Goal: Task Accomplishment & Management: Use online tool/utility

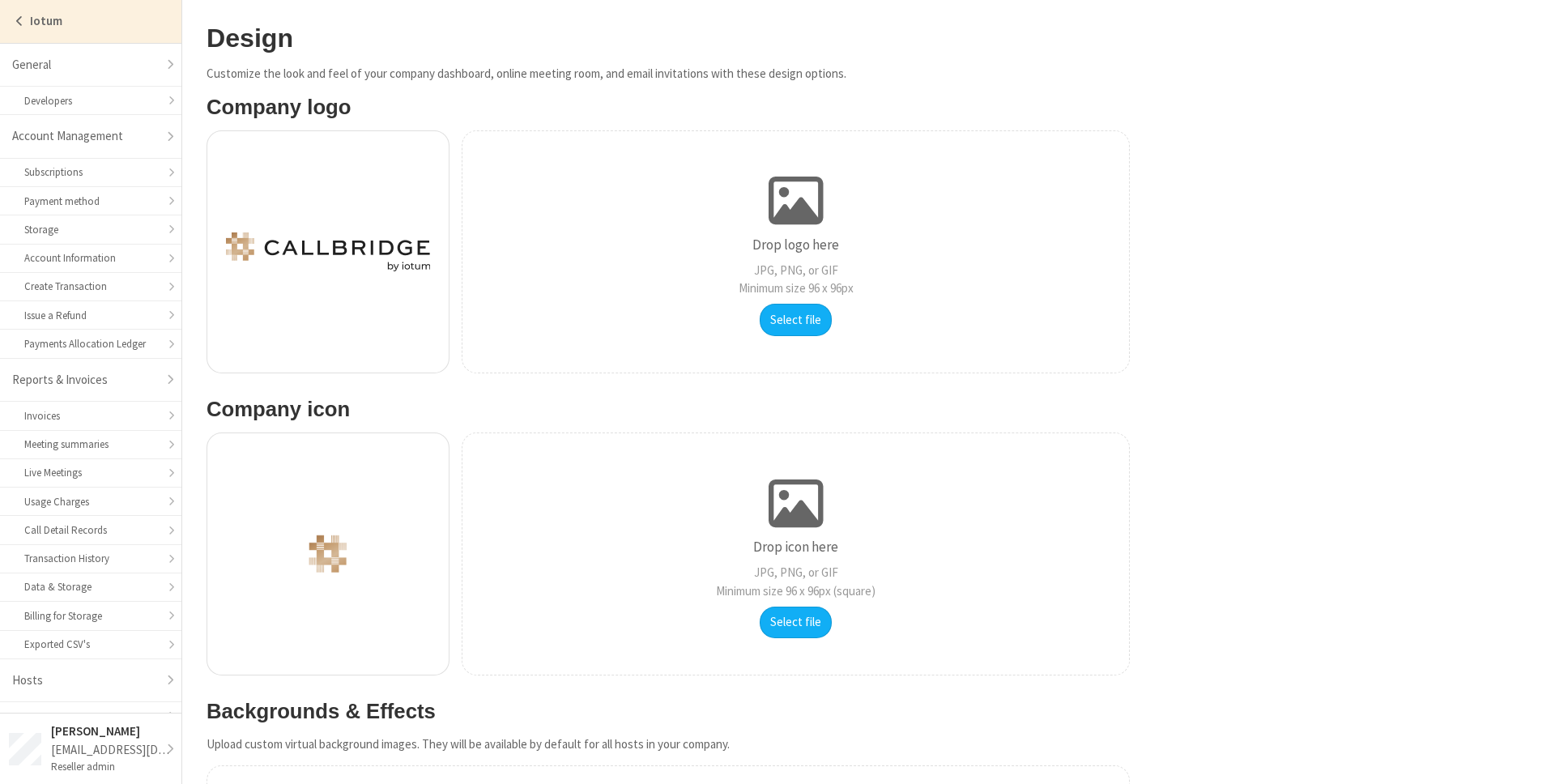
scroll to position [191, 0]
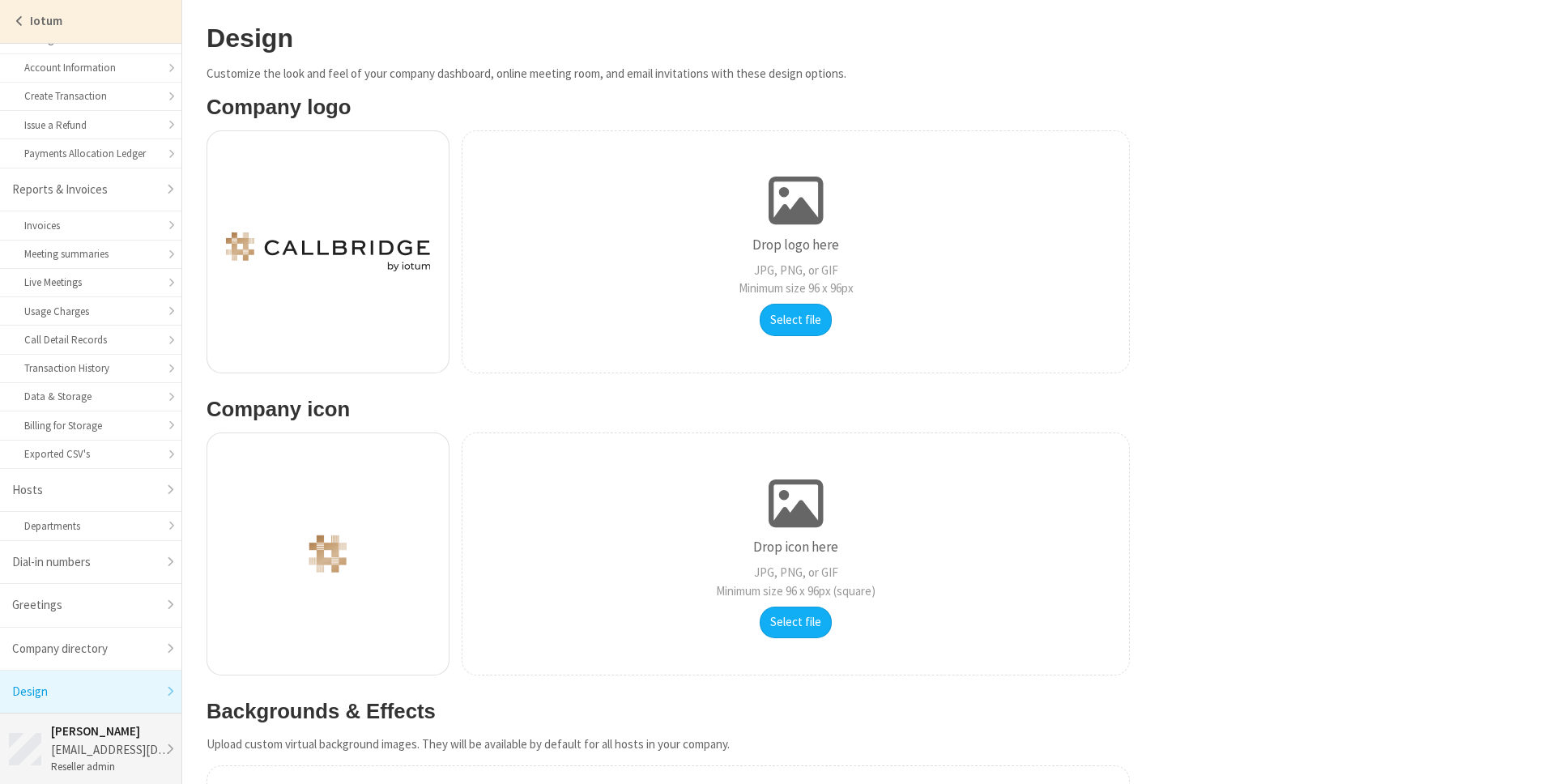
click at [73, 751] on div "noamt@iotum.com" at bounding box center [112, 749] width 122 height 19
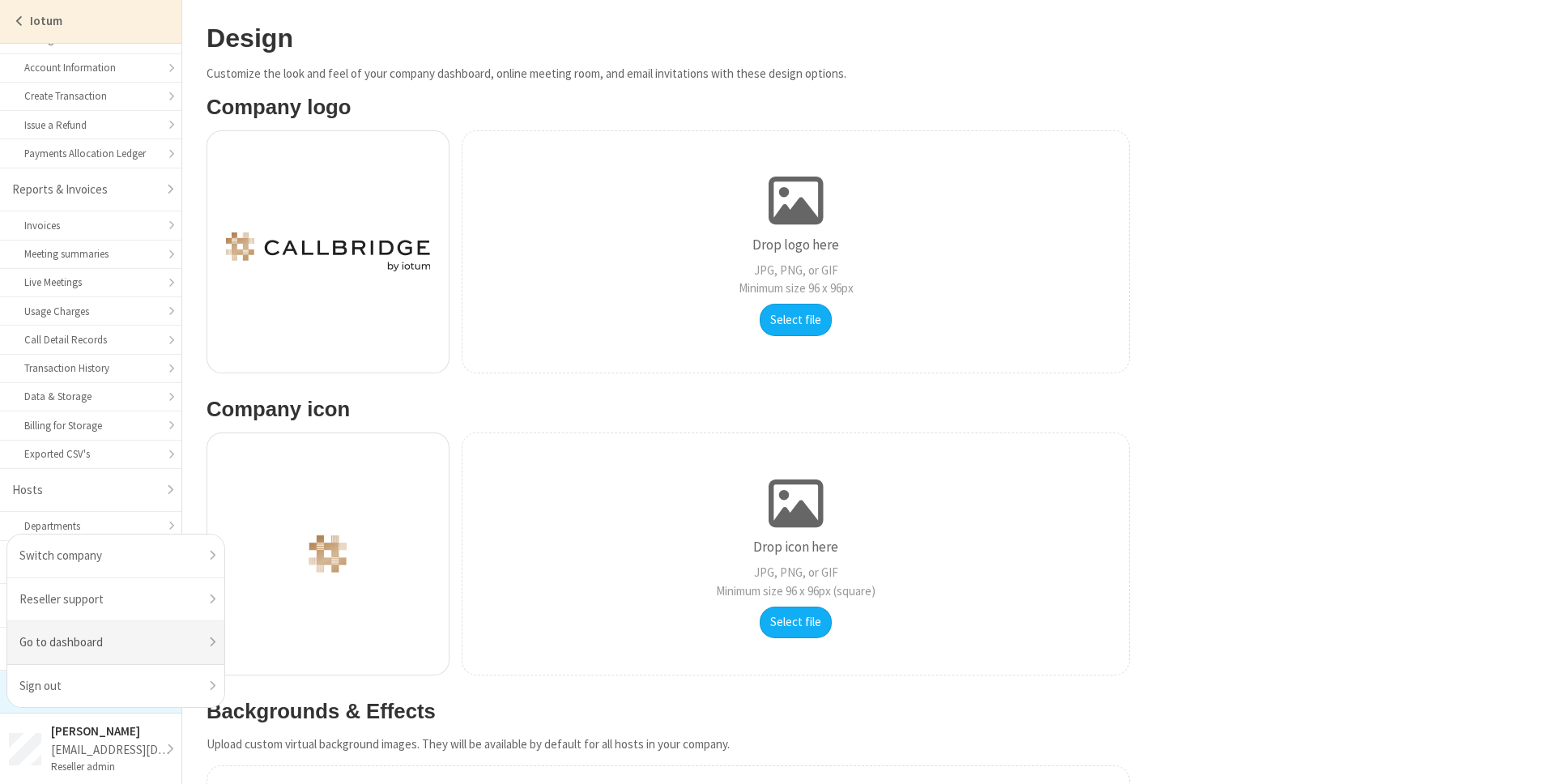
click at [73, 645] on link "Go to dashboard" at bounding box center [116, 643] width 217 height 43
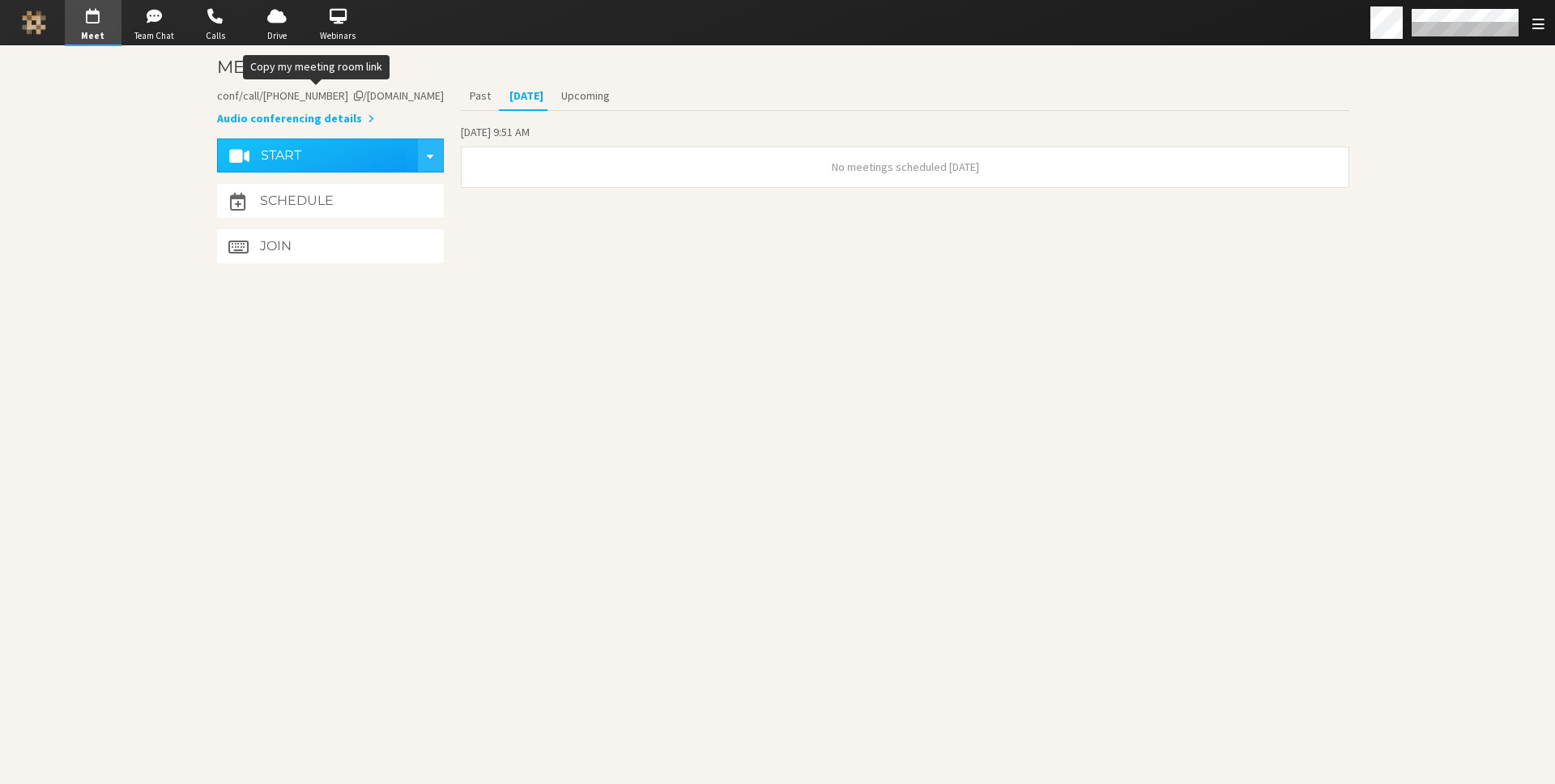
click at [363, 97] on span "Account details" at bounding box center [358, 95] width 9 height 11
click at [520, 290] on section "Meetings Copied to clipboard Audio conferencing details Start Schedule Join Pas…" at bounding box center [778, 415] width 1167 height 738
click at [320, 118] on button "Audio conferencing details" at bounding box center [295, 118] width 157 height 17
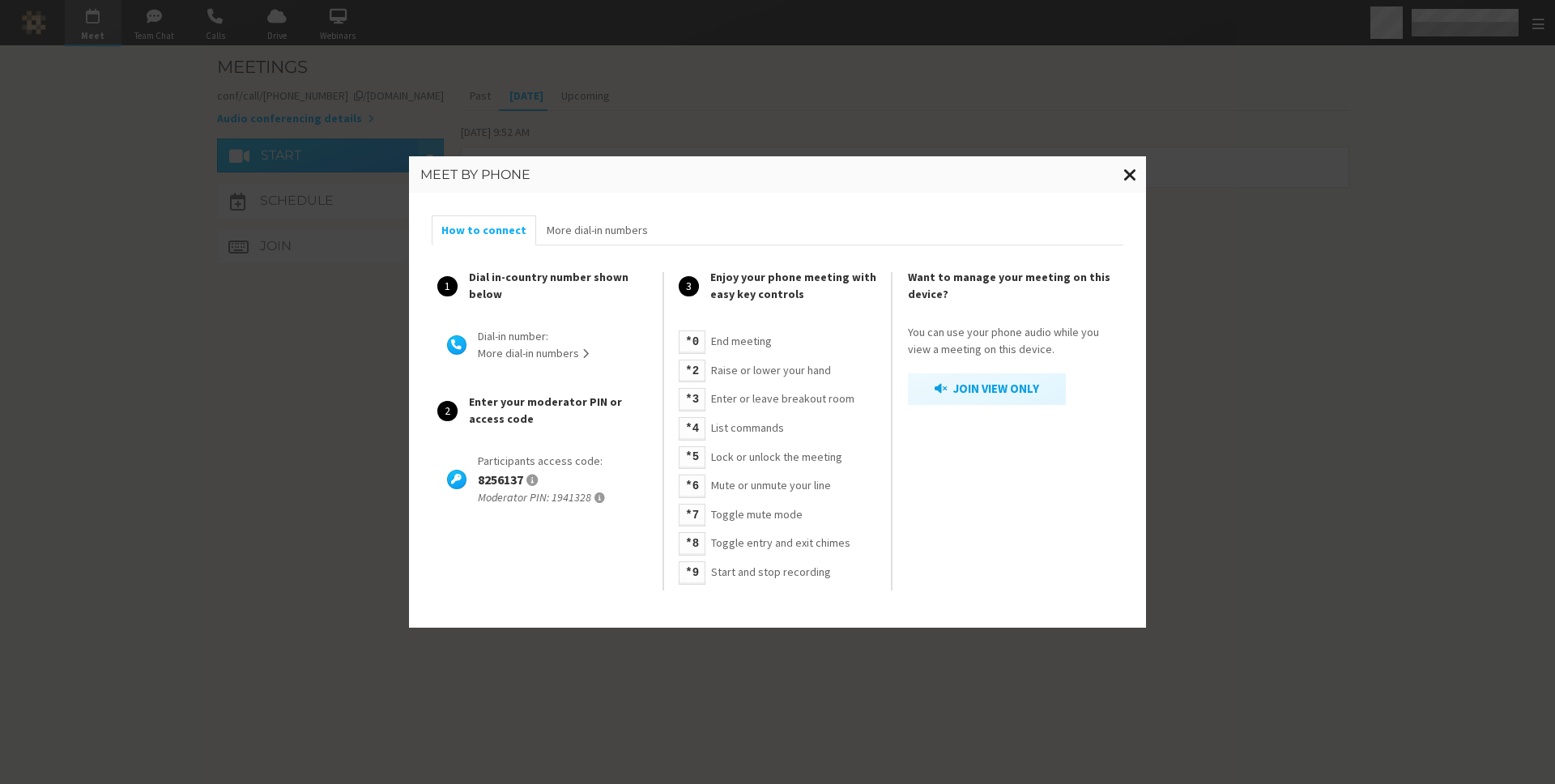
click at [1134, 172] on span "Close modal" at bounding box center [1130, 174] width 14 height 20
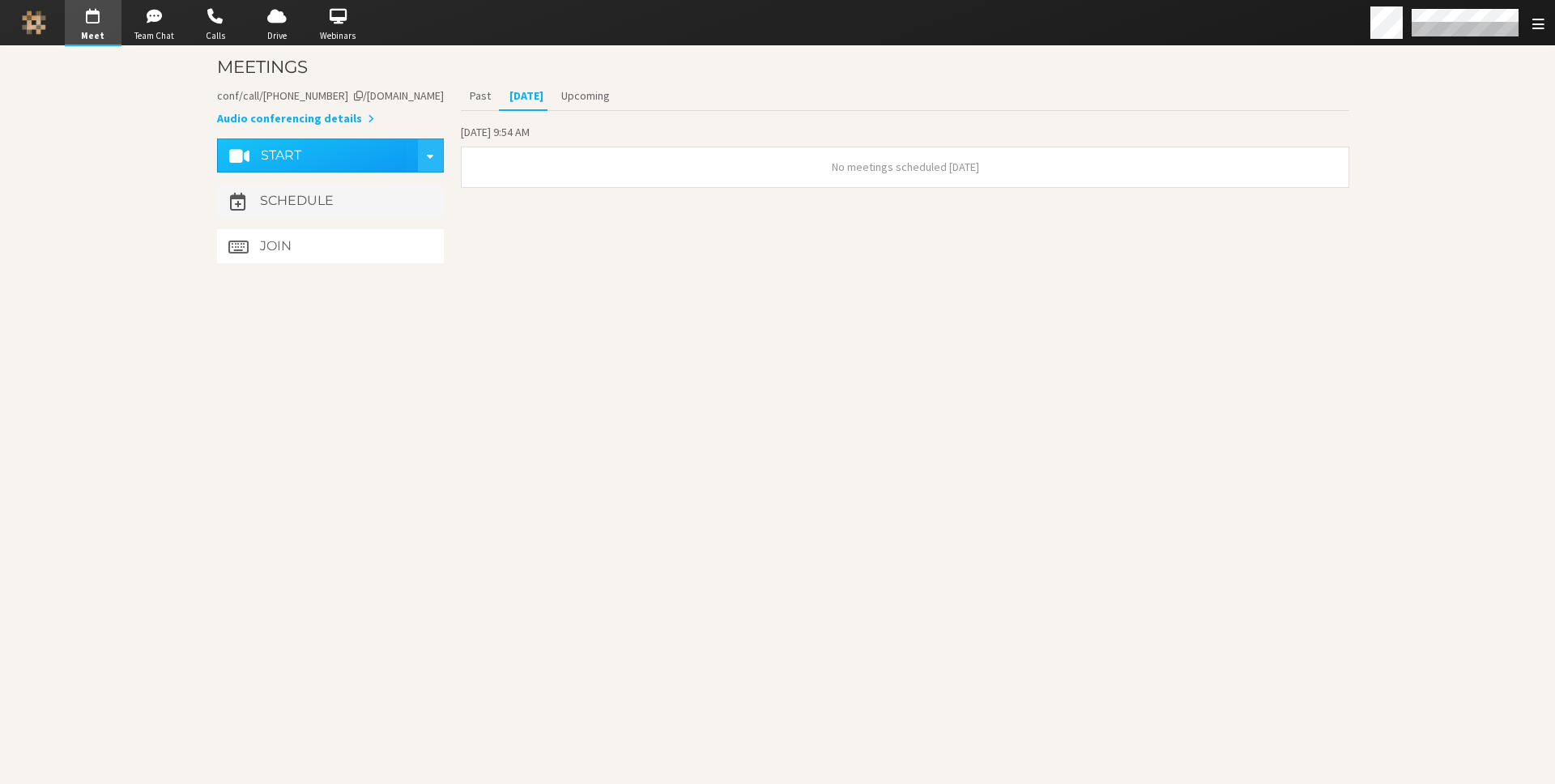
click at [301, 195] on h4 "Schedule" at bounding box center [296, 200] width 74 height 13
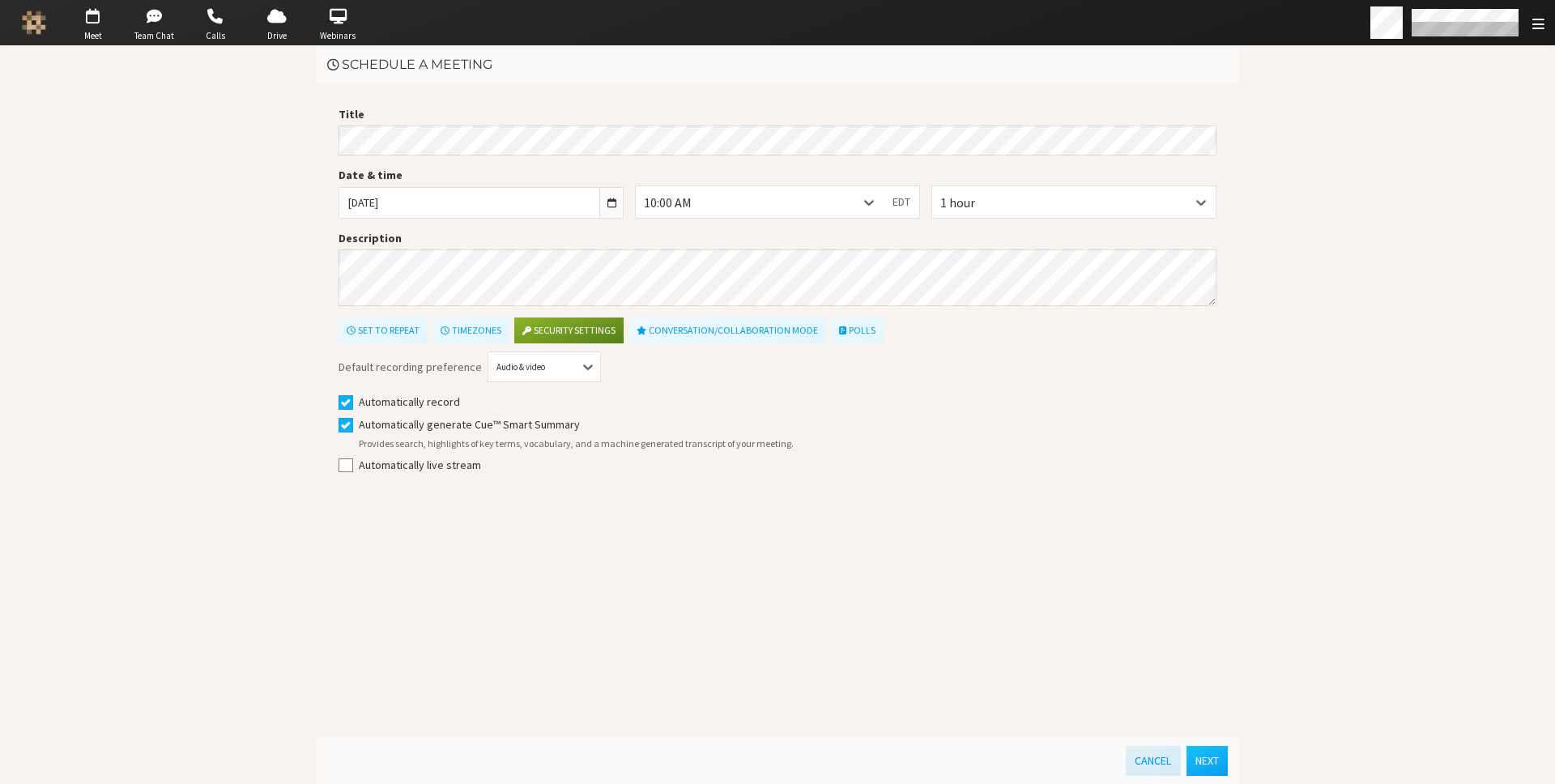
click at [1143, 758] on button "Cancel" at bounding box center [1153, 760] width 54 height 30
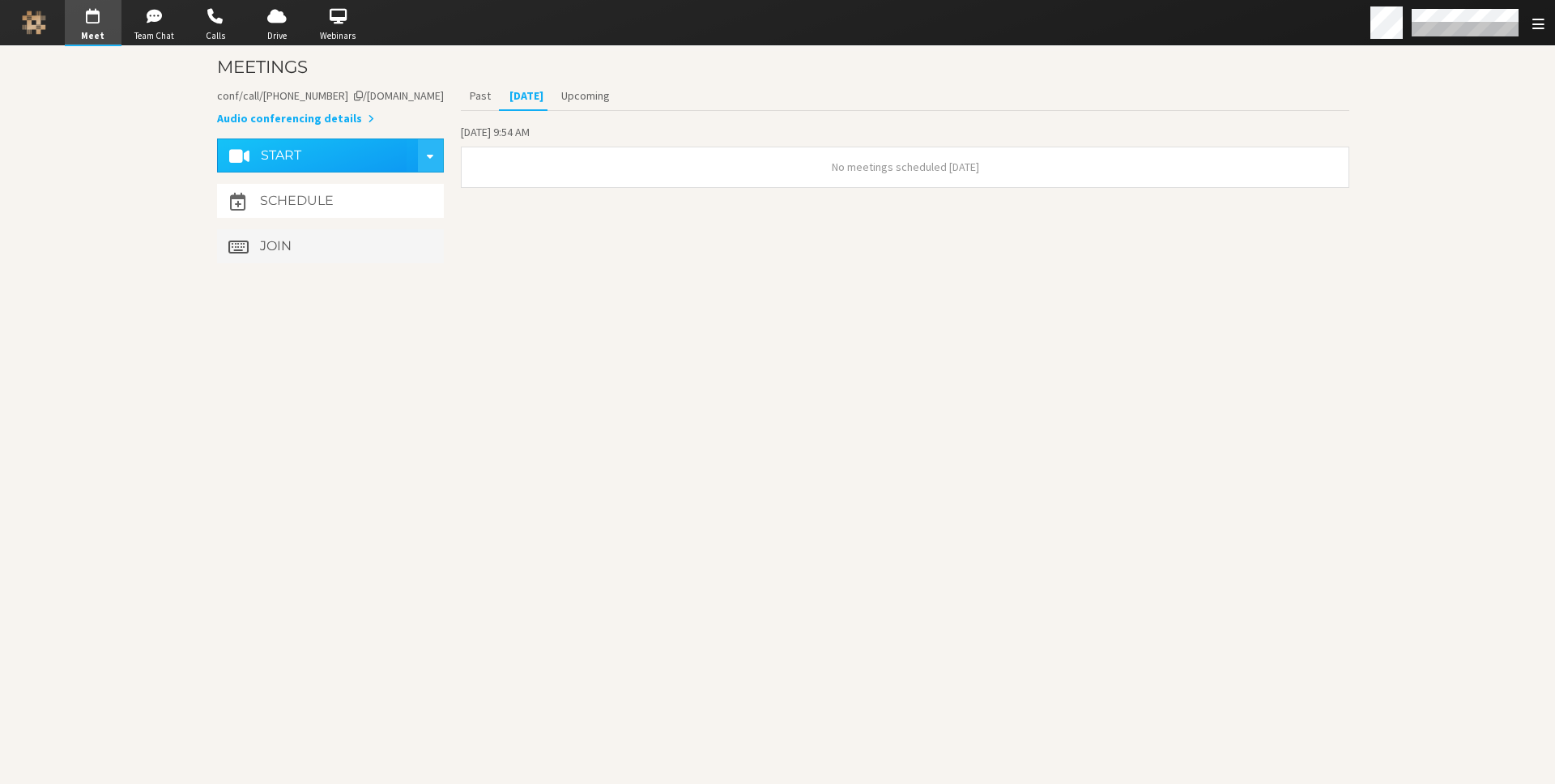
click at [340, 250] on button "Join" at bounding box center [331, 246] width 227 height 34
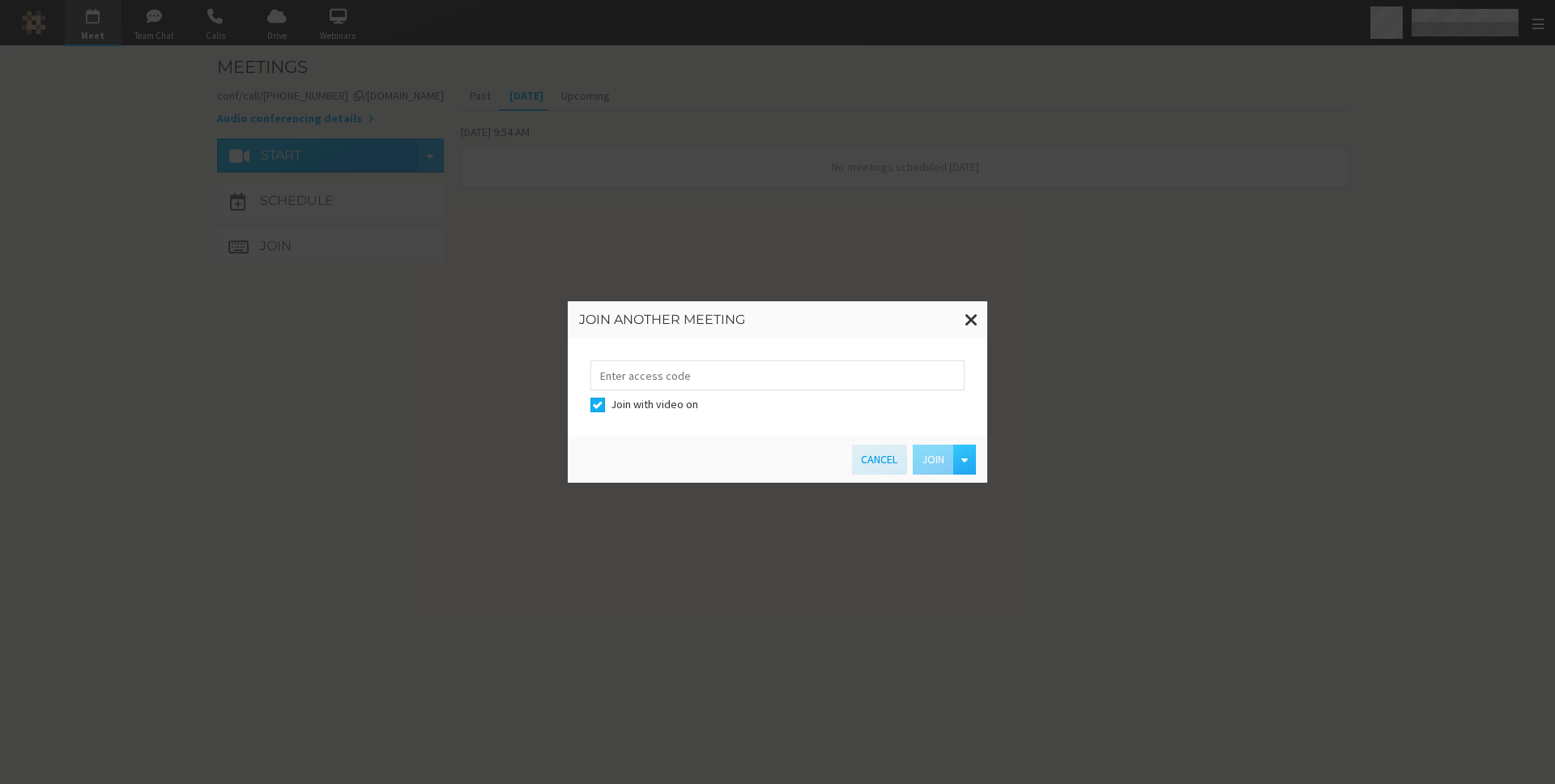
click at [879, 460] on button "Cancel" at bounding box center [879, 459] width 54 height 30
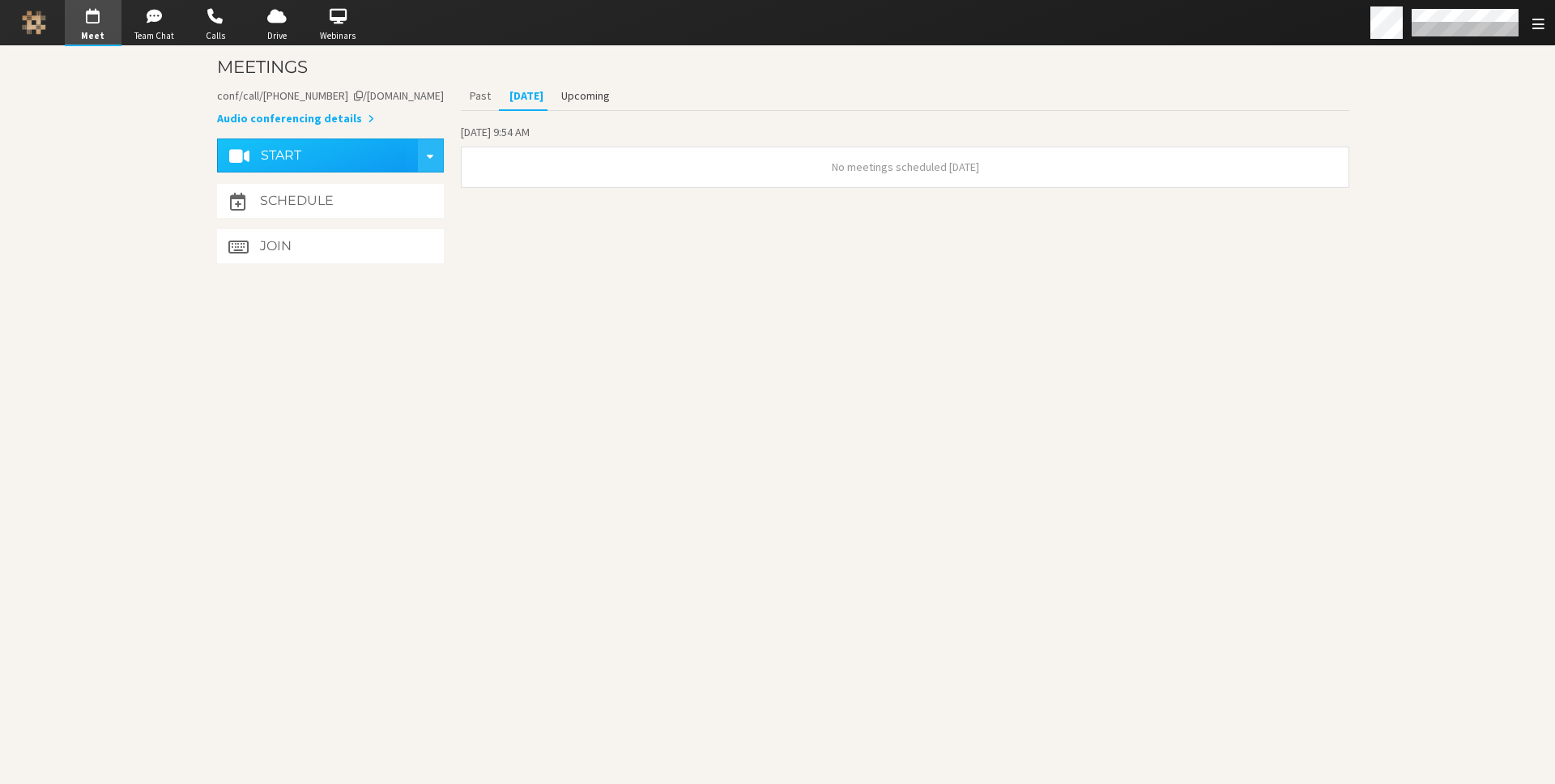
click at [586, 95] on button "Upcoming" at bounding box center [585, 96] width 66 height 29
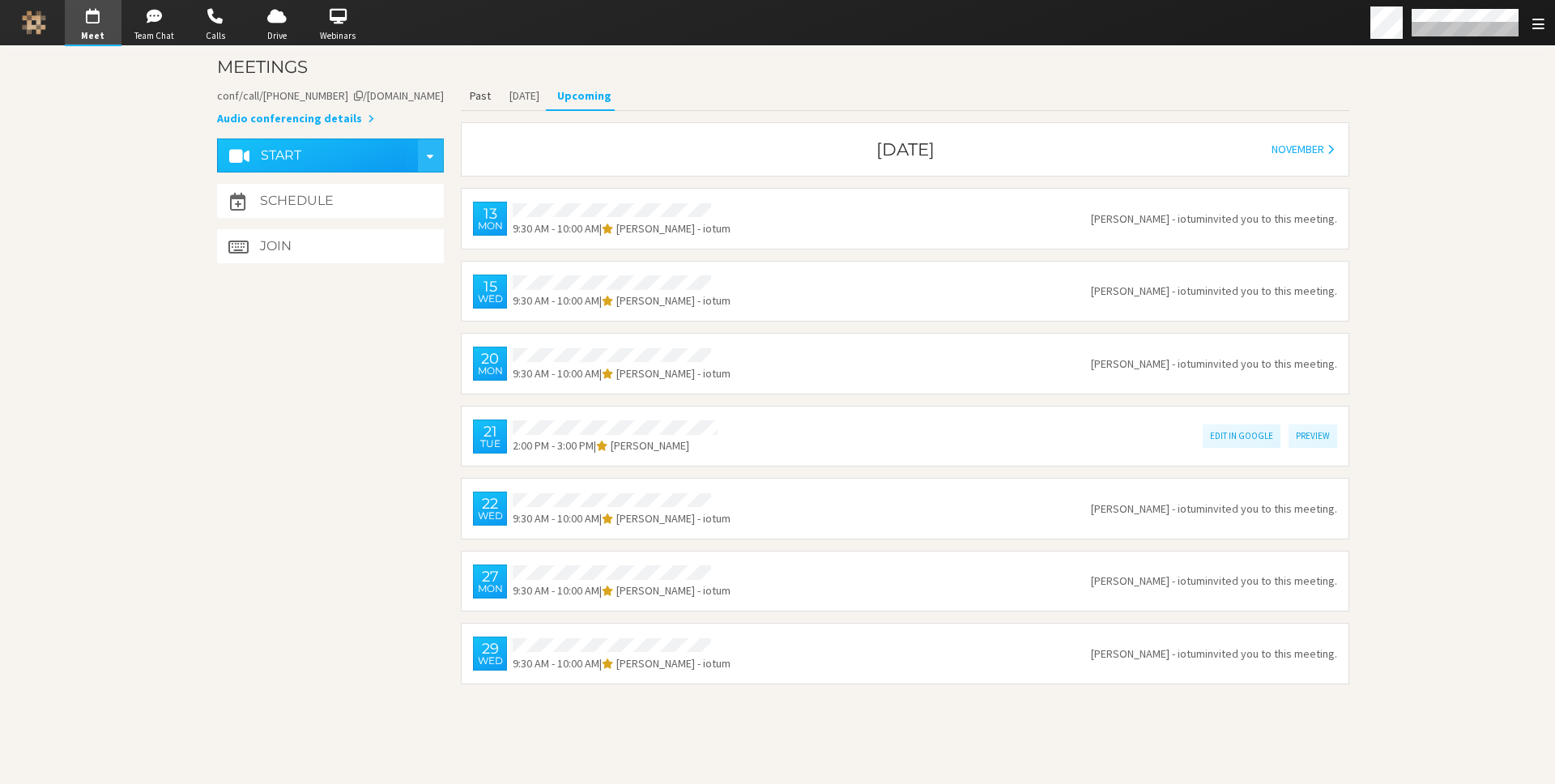
click at [474, 92] on button "Past" at bounding box center [480, 96] width 39 height 29
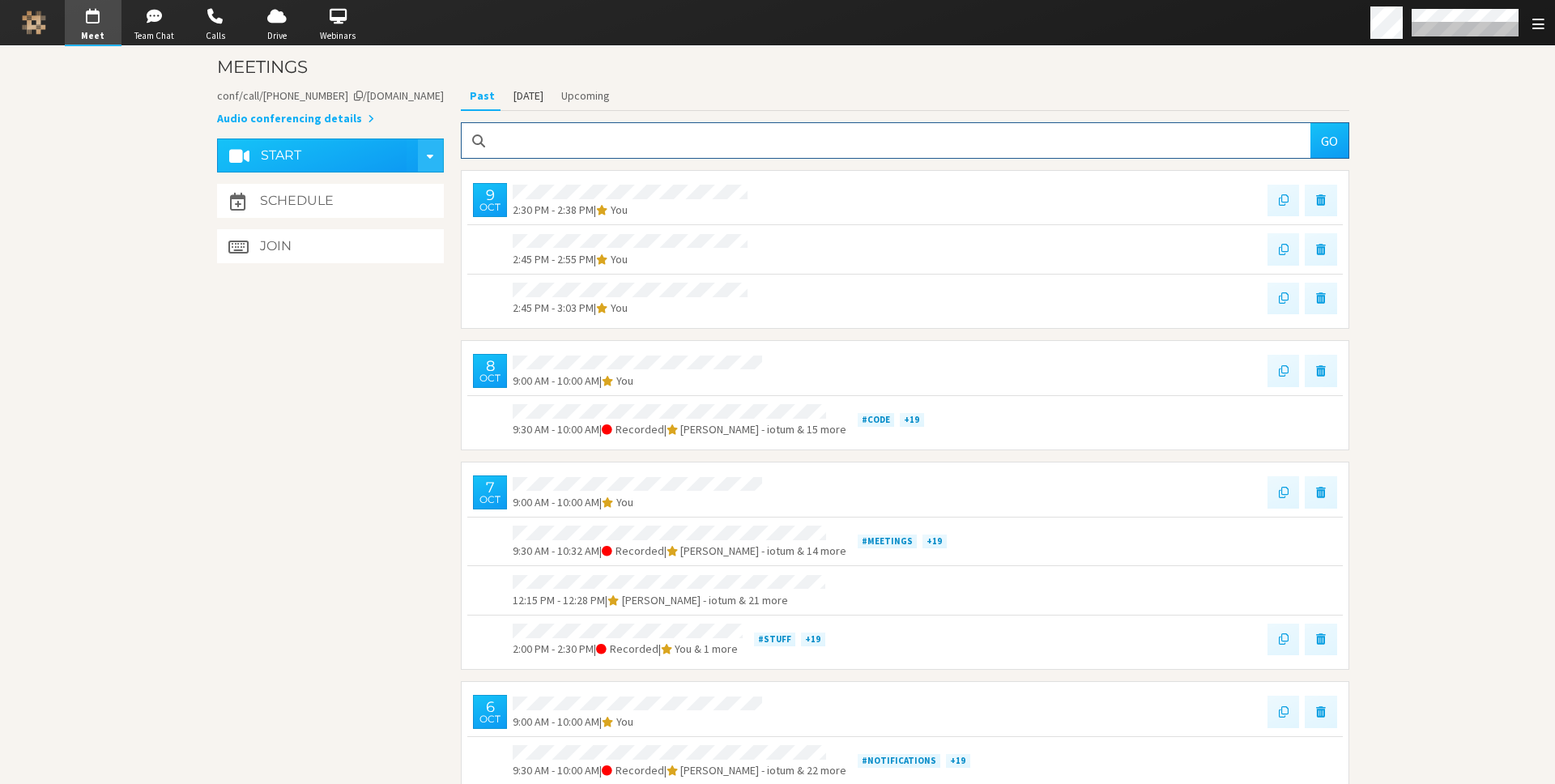
click at [525, 92] on button "[DATE]" at bounding box center [528, 96] width 47 height 29
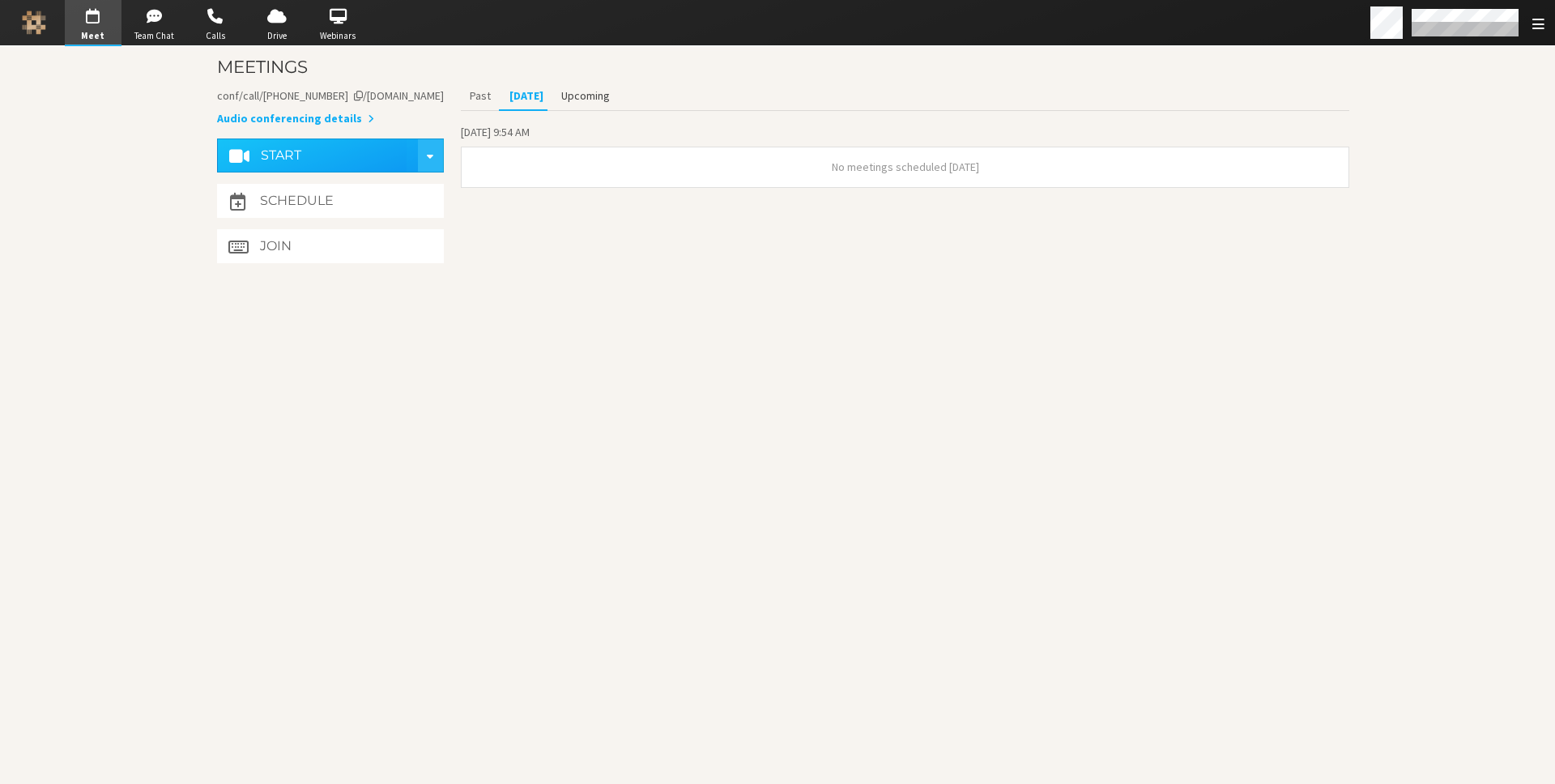
click at [584, 93] on button "Upcoming" at bounding box center [585, 96] width 66 height 29
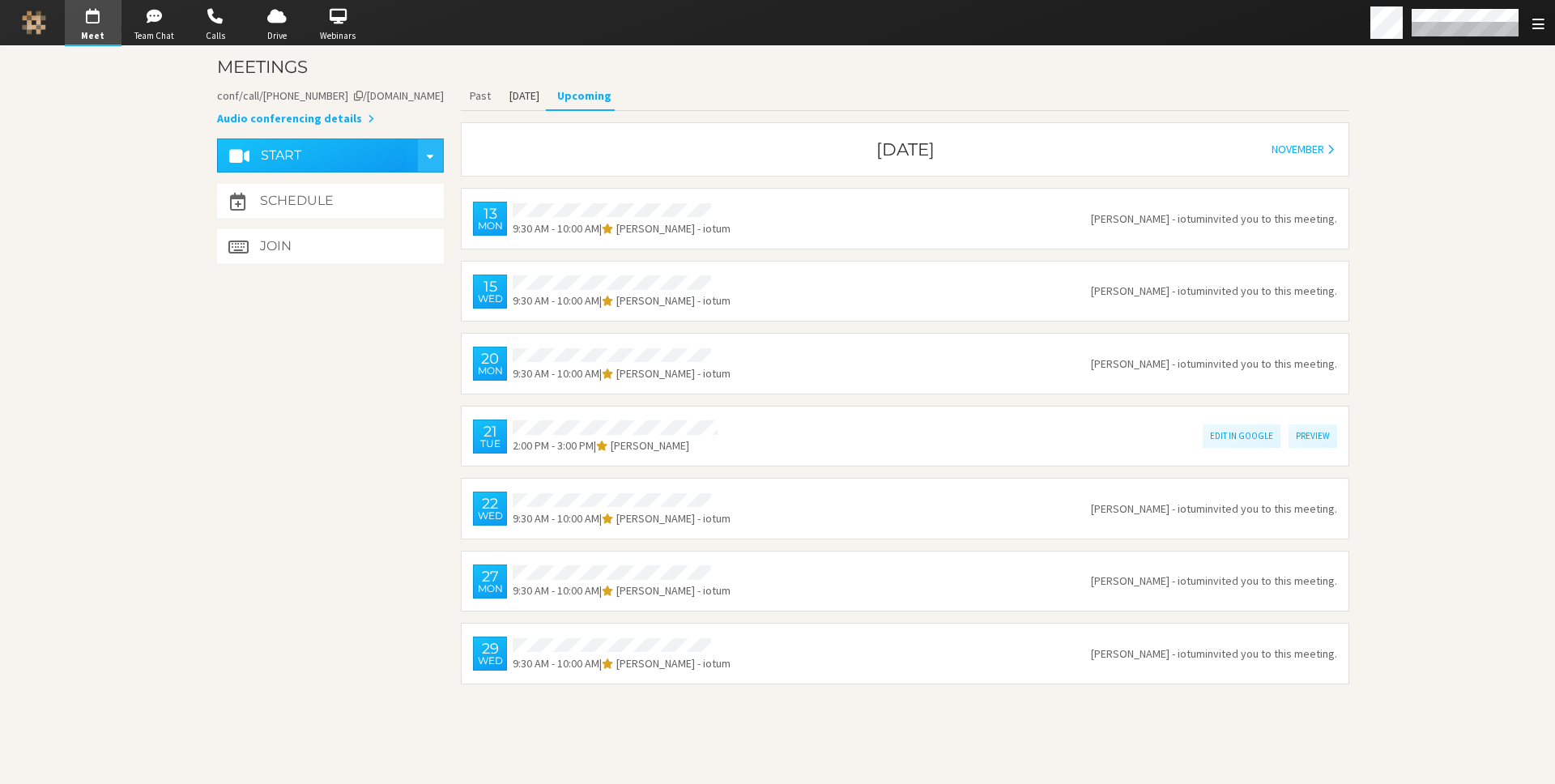
click at [515, 97] on button "[DATE]" at bounding box center [524, 96] width 47 height 29
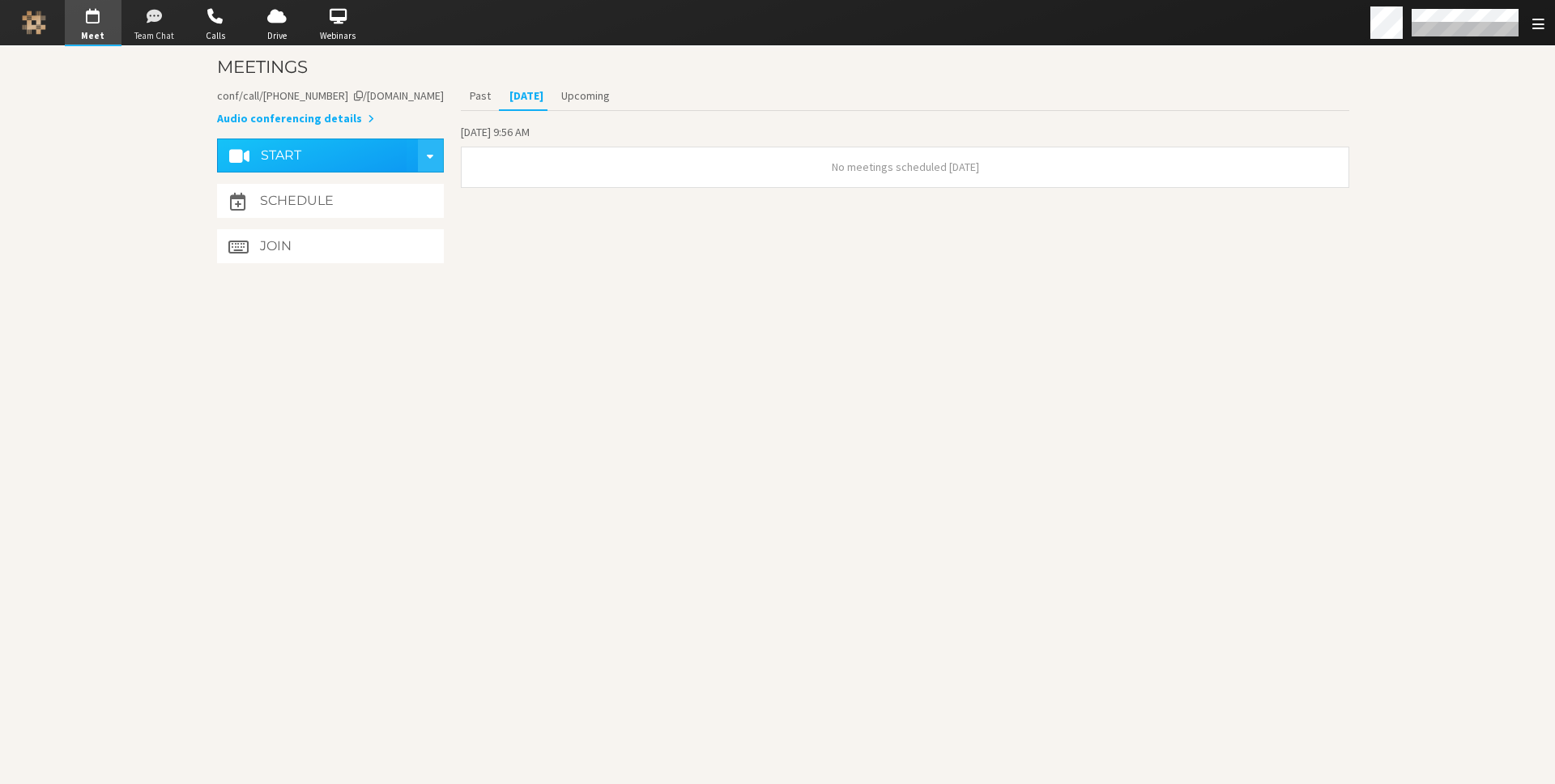
click at [169, 24] on span "button" at bounding box center [153, 16] width 56 height 26
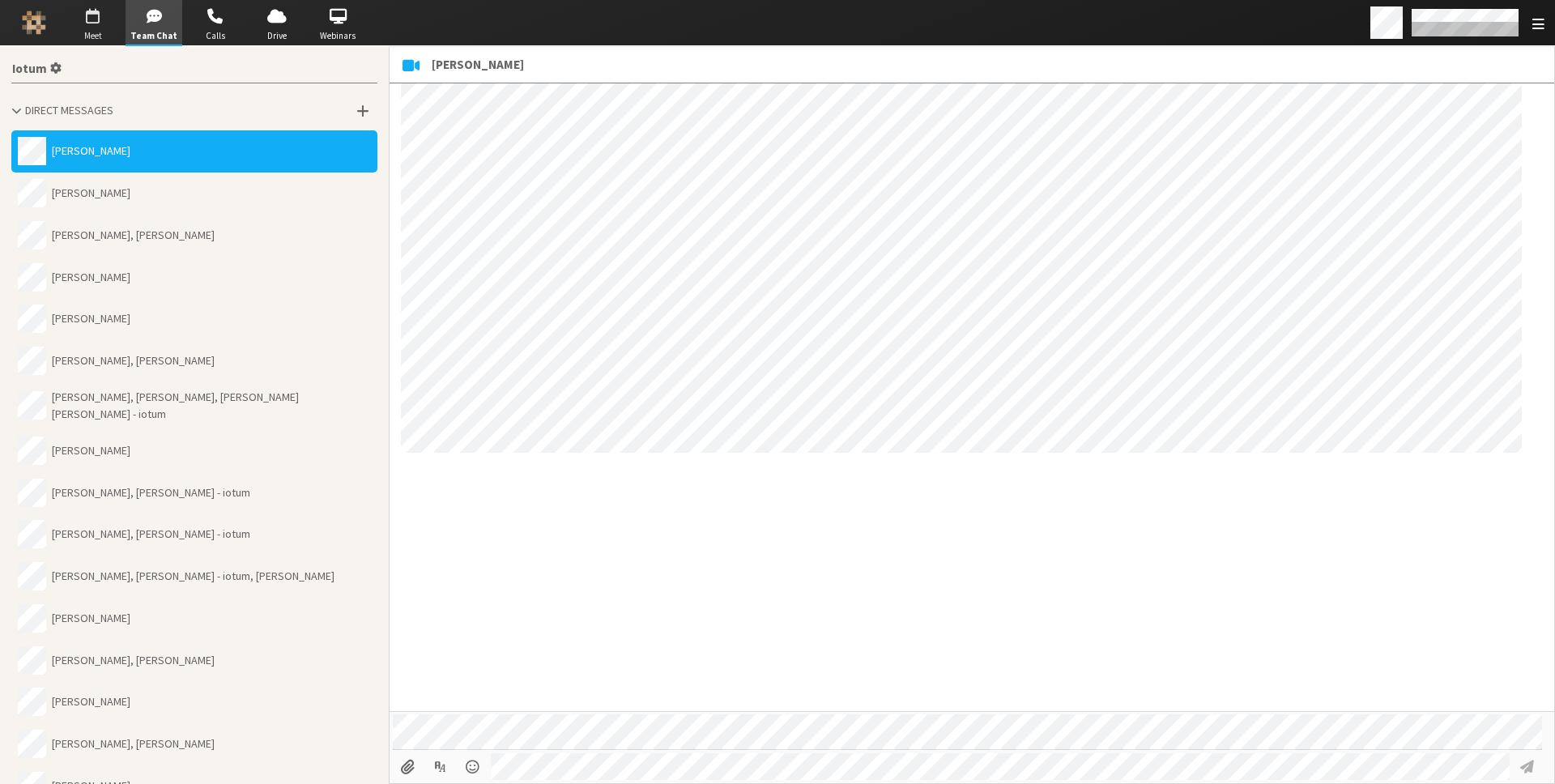
click at [80, 22] on span "button" at bounding box center [93, 16] width 56 height 26
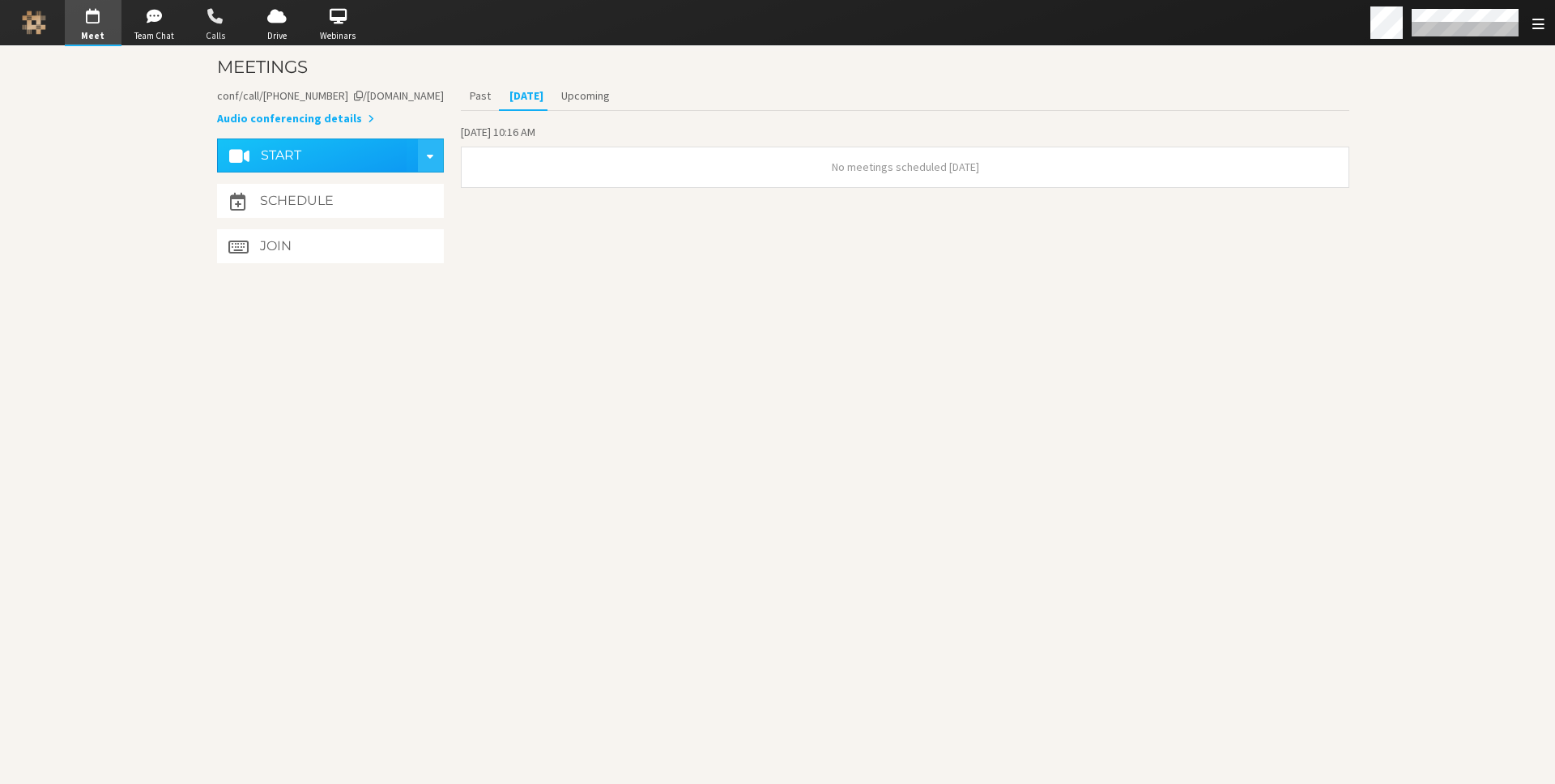
click at [205, 18] on span "button" at bounding box center [214, 16] width 56 height 26
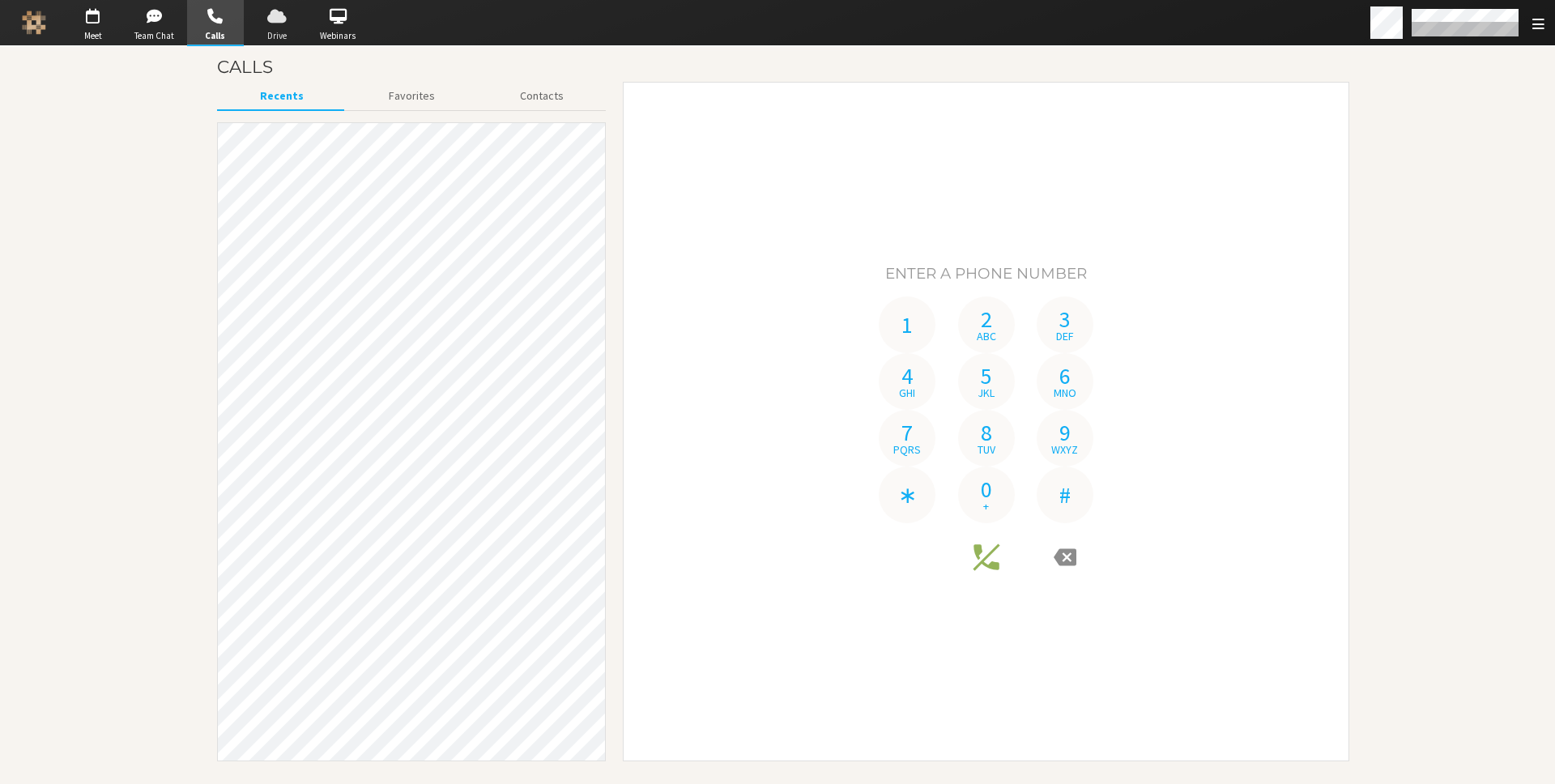
click at [277, 22] on span "button" at bounding box center [277, 16] width 56 height 26
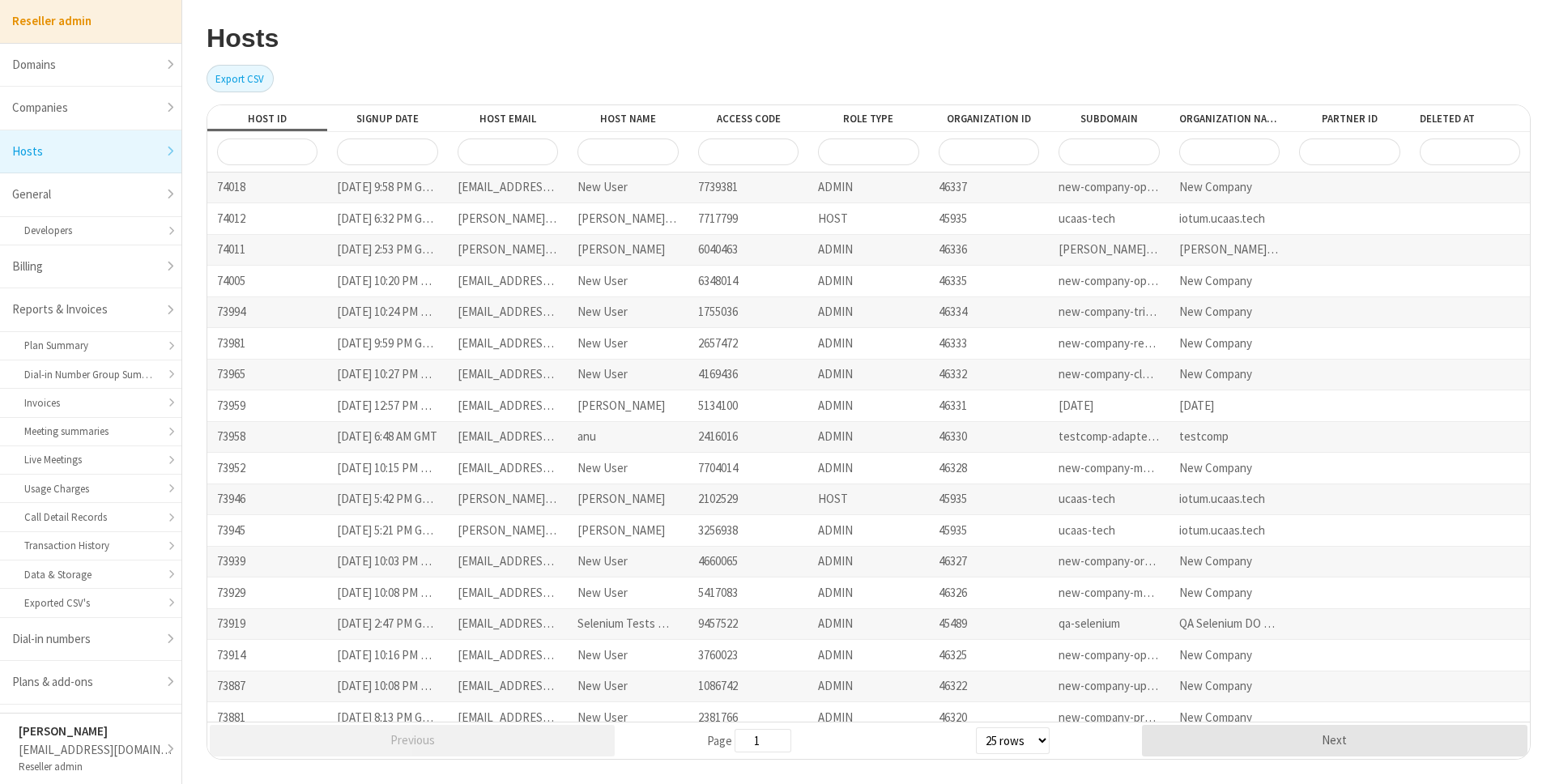
select select "25"
click at [1247, 26] on h2 "Hosts" at bounding box center [868, 39] width 1325 height 29
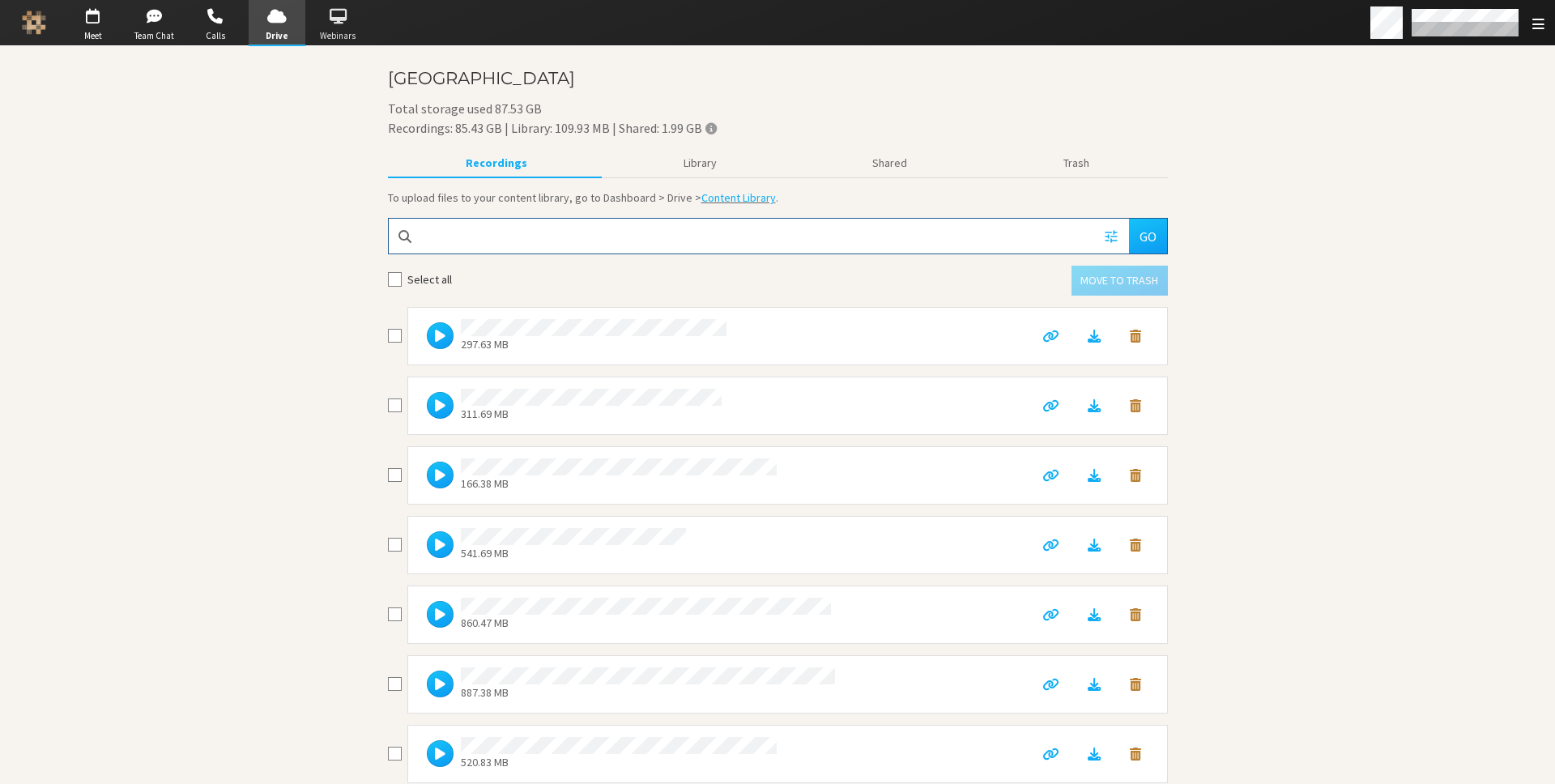
click at [341, 18] on span "button" at bounding box center [337, 16] width 56 height 26
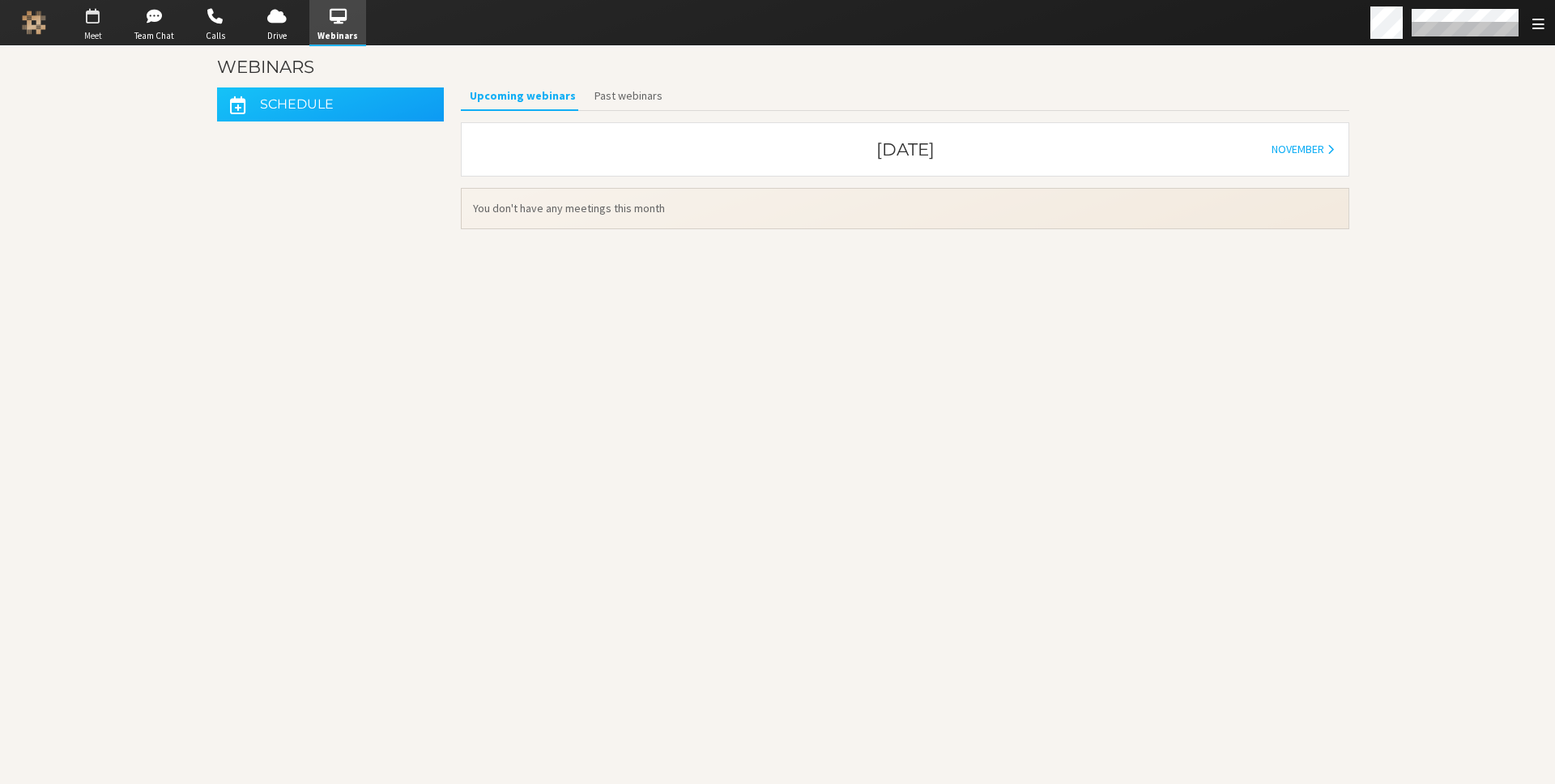
click at [97, 16] on span "button" at bounding box center [93, 16] width 56 height 26
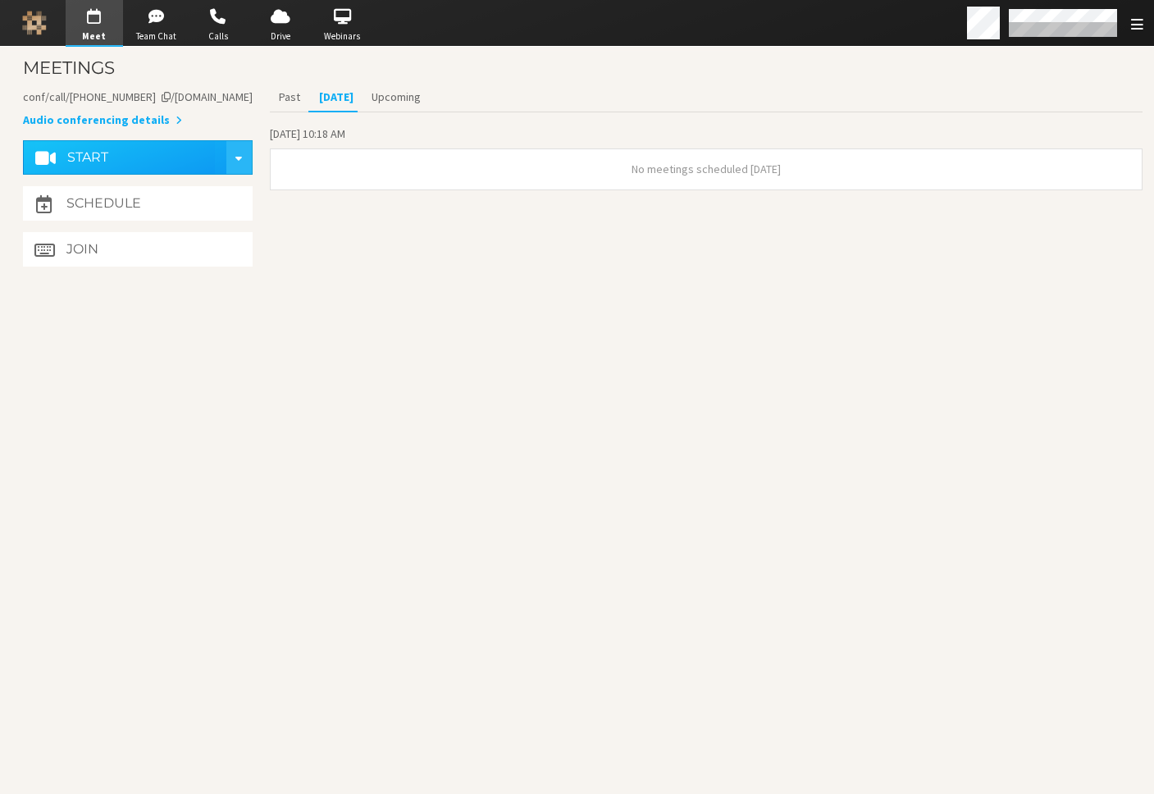
click at [1045, 358] on section "Meetings Meeting link [DOMAIN_NAME]/conf/call/8256137 Audio conferencing detail…" at bounding box center [577, 420] width 1154 height 747
click at [347, 30] on span "Webinars" at bounding box center [341, 37] width 57 height 14
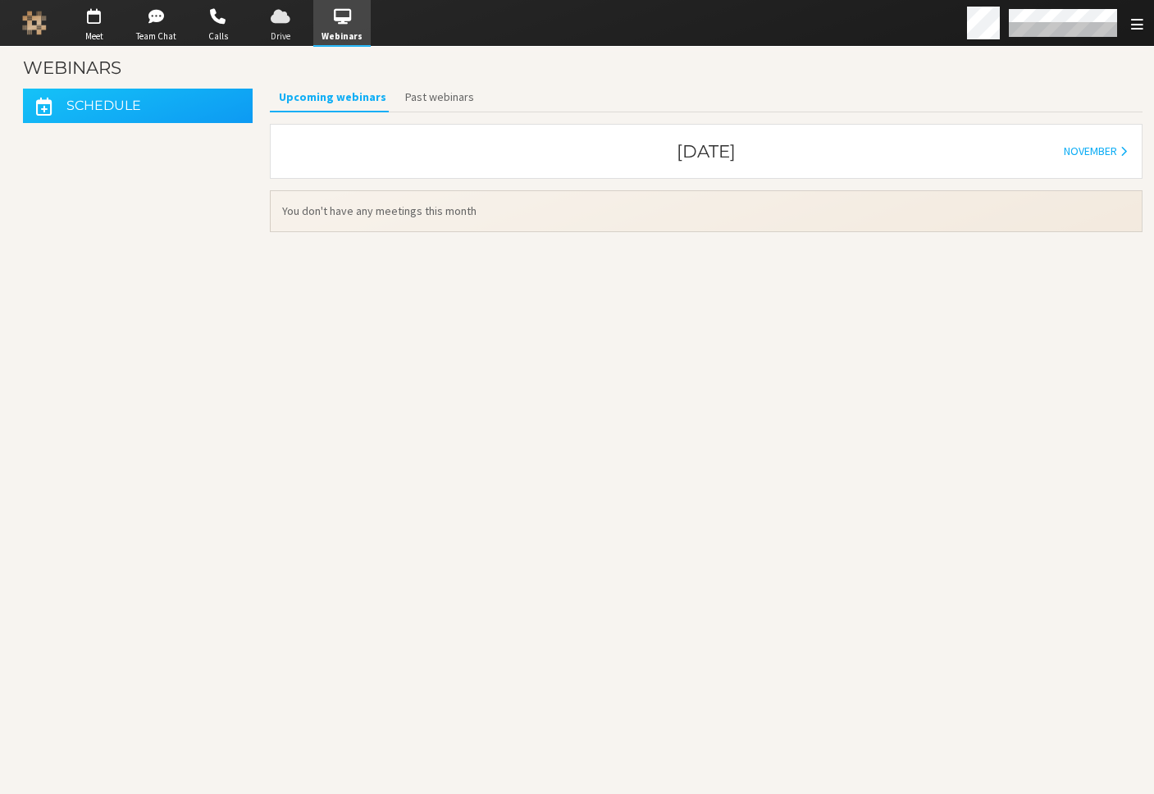
click at [276, 32] on span "Drive" at bounding box center [280, 37] width 57 height 14
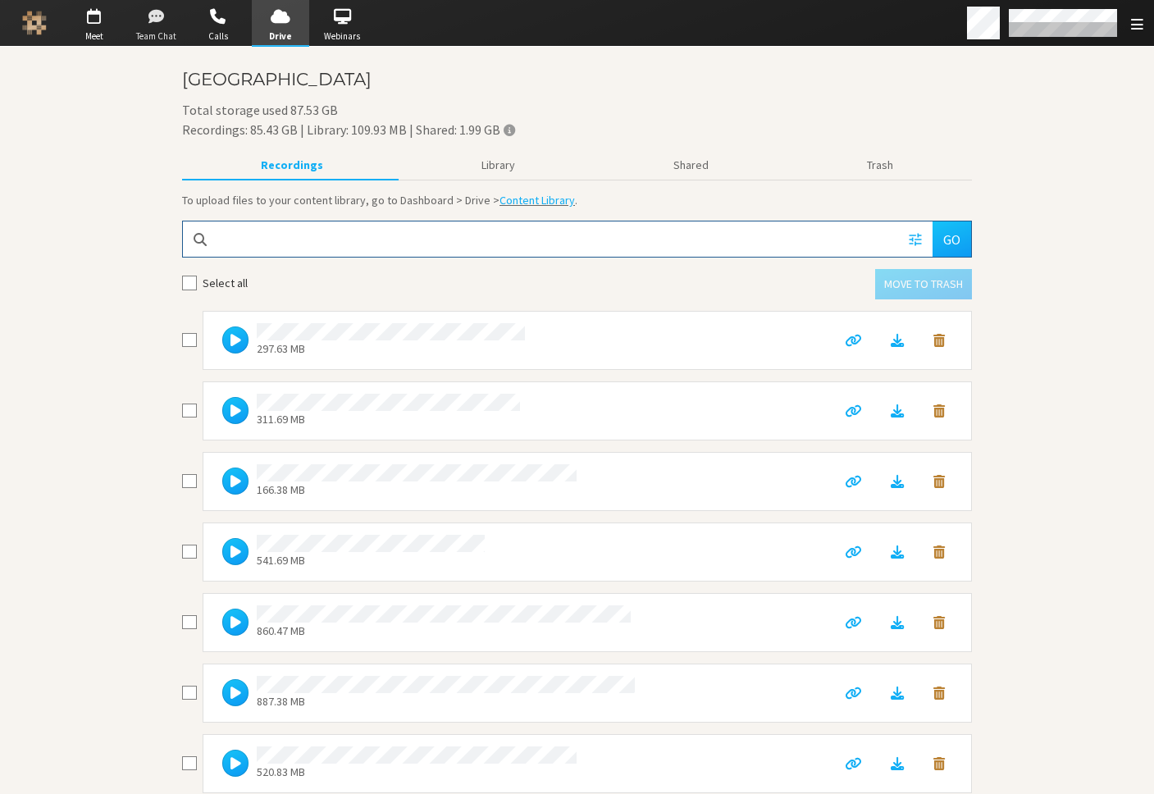
click at [154, 11] on span "button" at bounding box center [155, 16] width 57 height 26
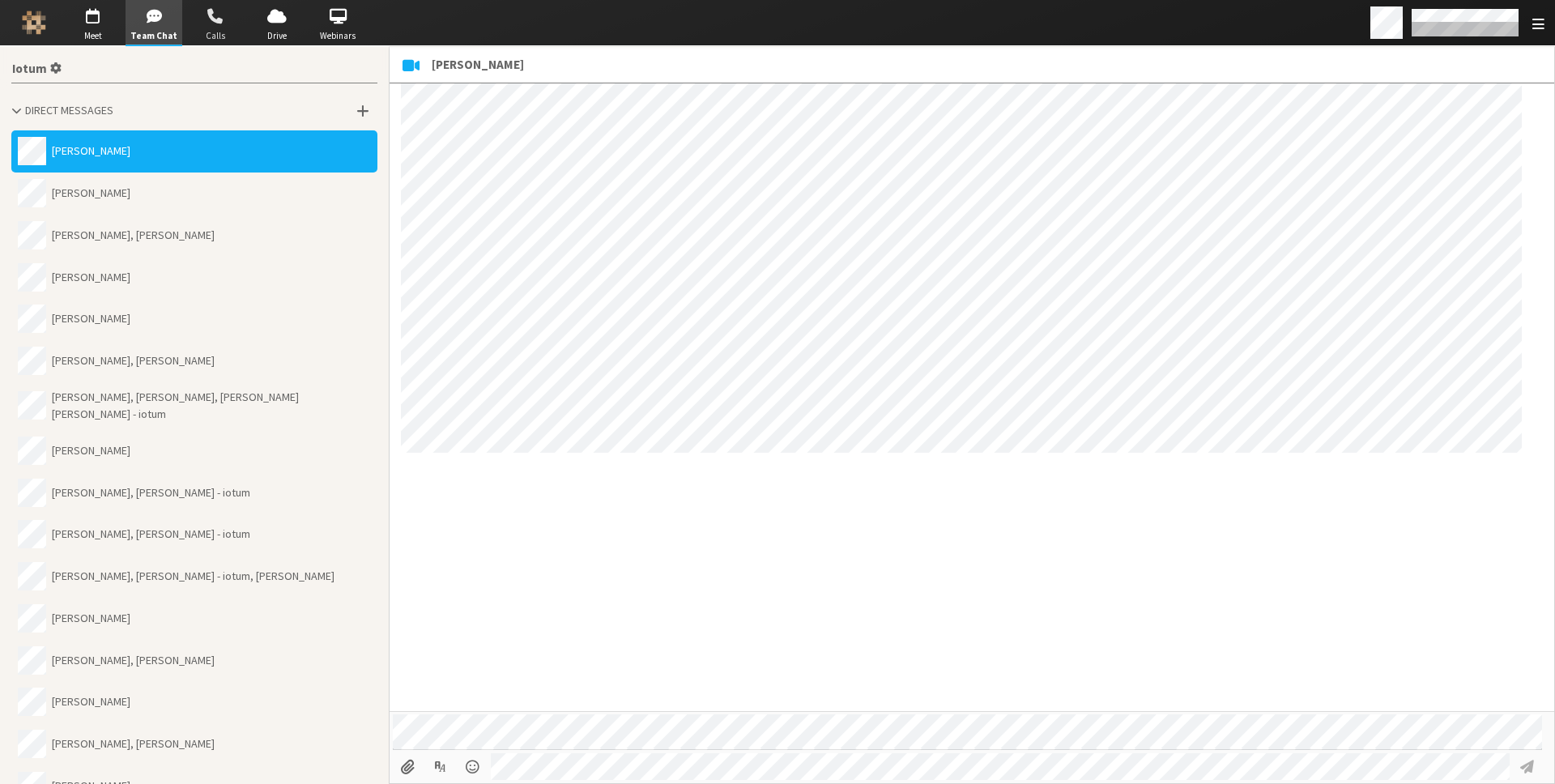
click at [212, 18] on span "button" at bounding box center [214, 16] width 56 height 26
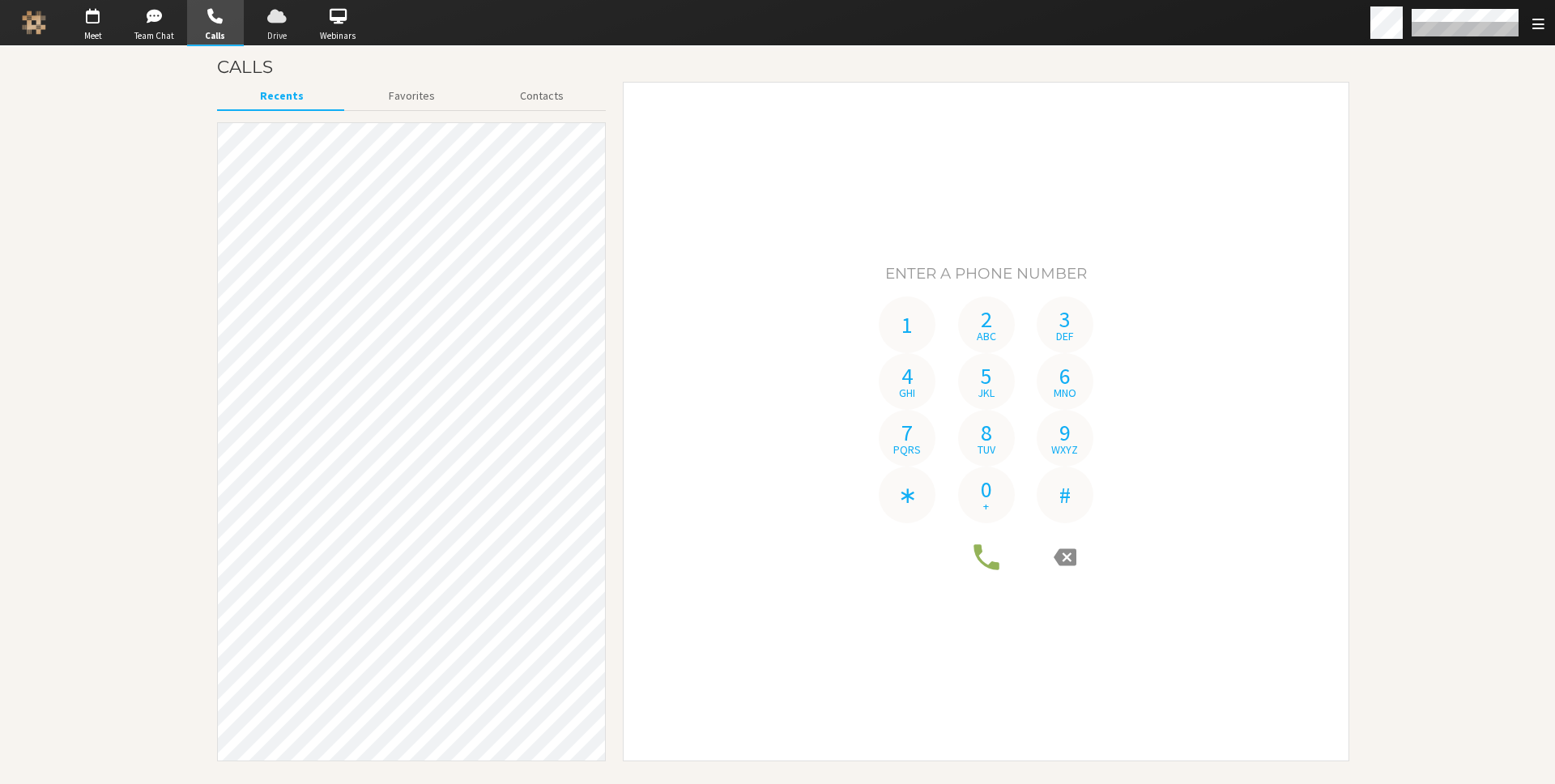
click at [276, 20] on span "button" at bounding box center [277, 16] width 56 height 26
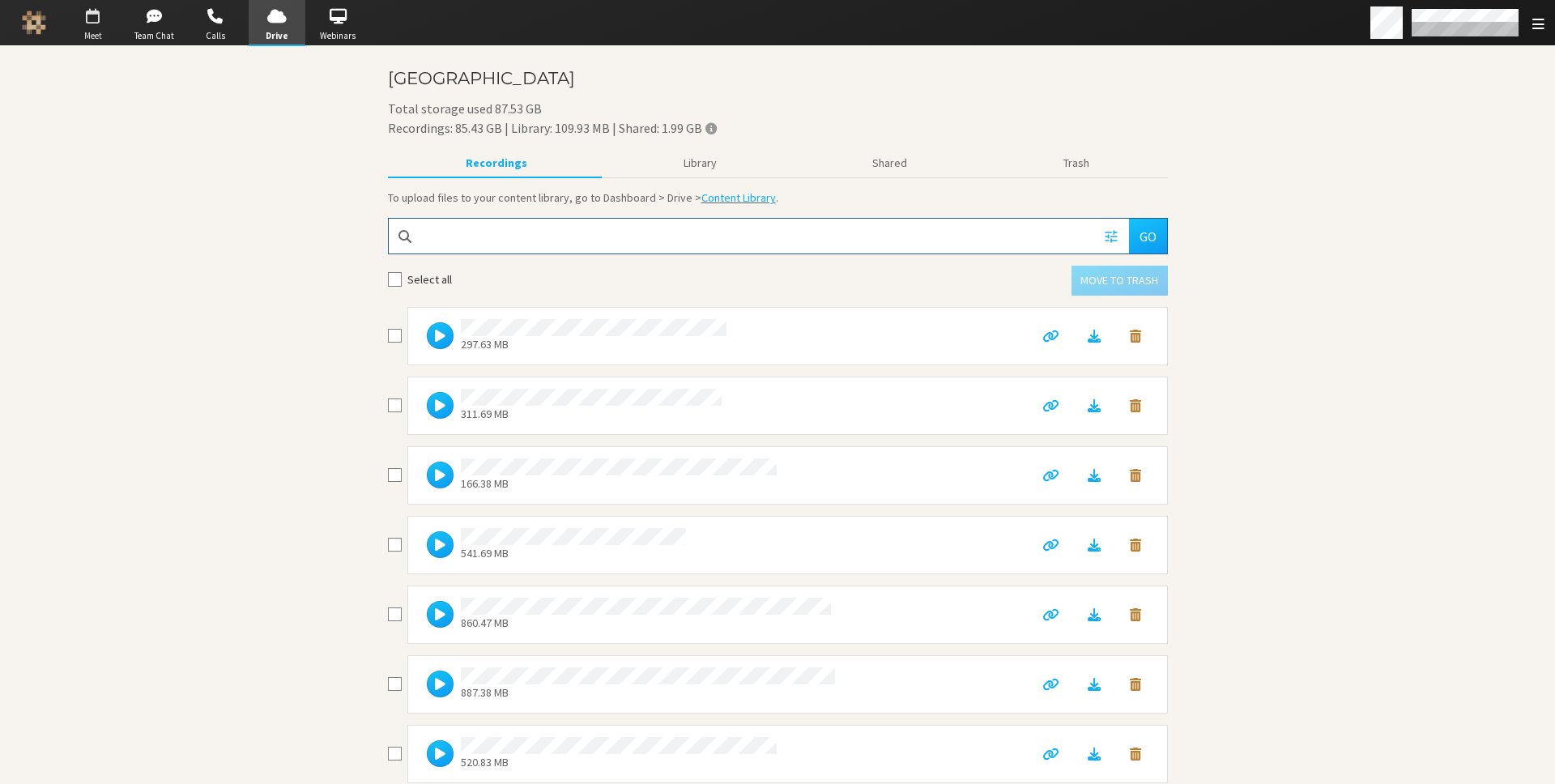
click at [86, 25] on span "button" at bounding box center [93, 16] width 56 height 26
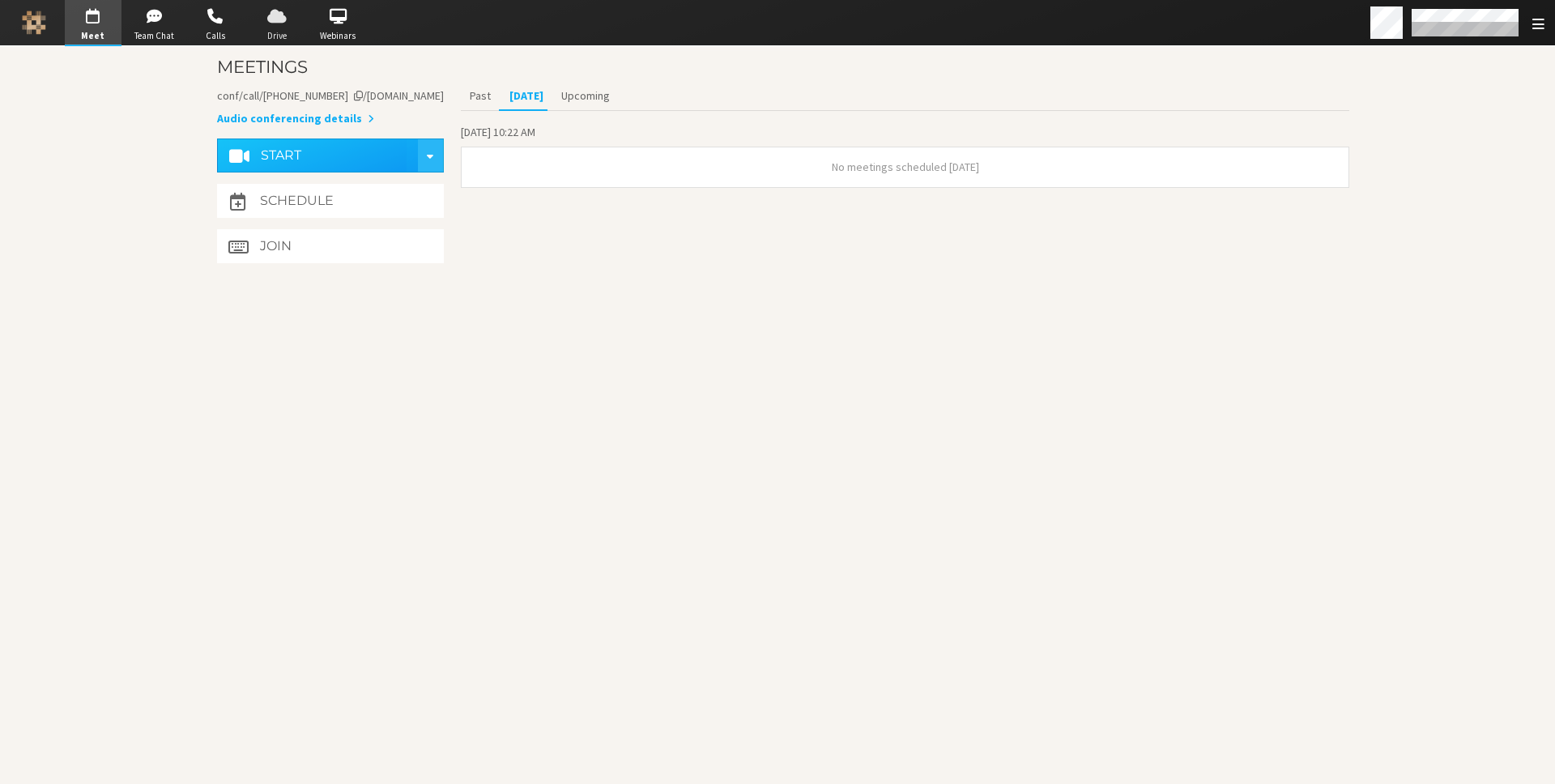
click at [276, 20] on span "button" at bounding box center [277, 16] width 56 height 26
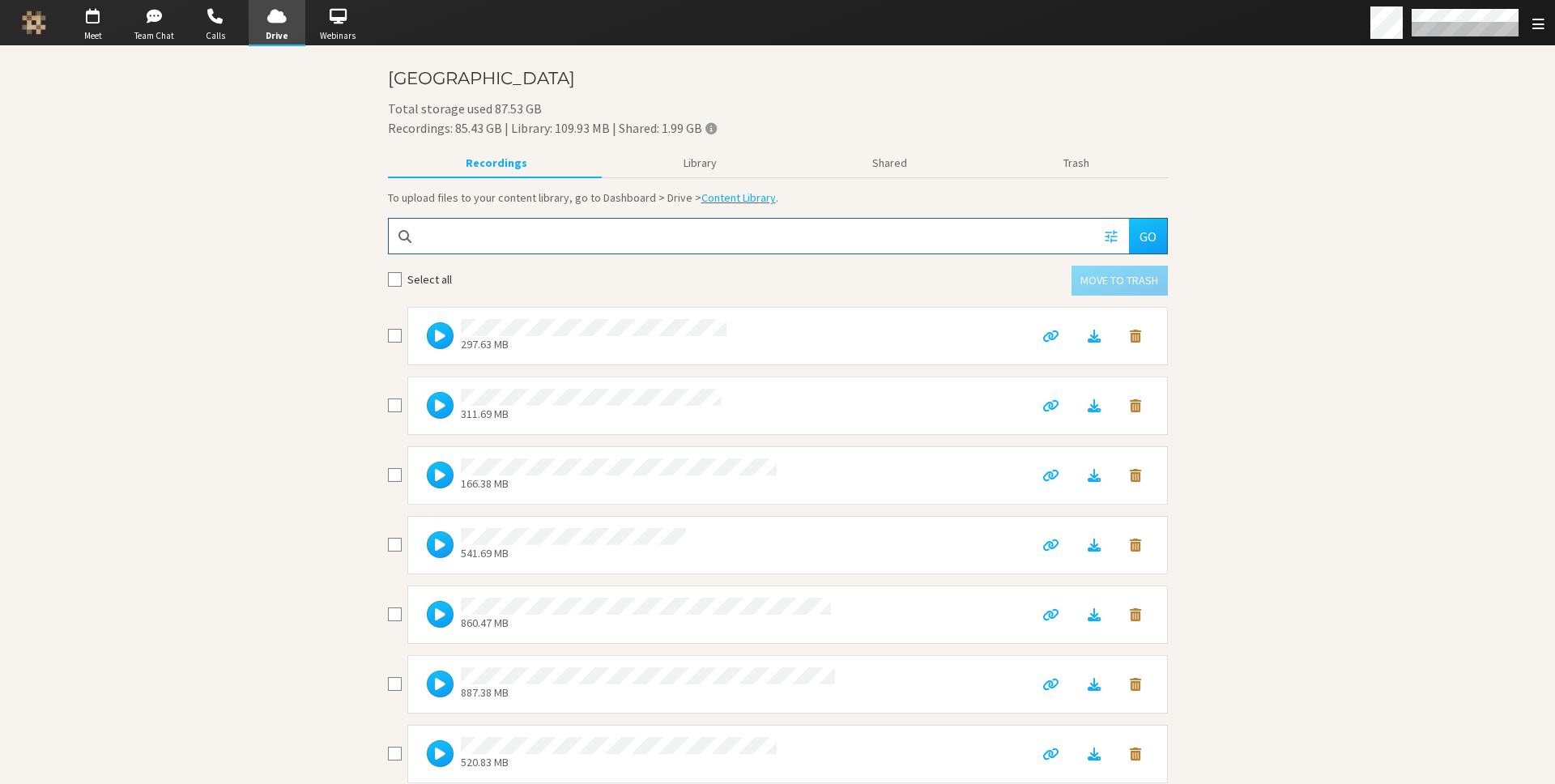
click at [437, 117] on div "Total storage used 87.53 GB Recordings: 85.43 GB | Library: 109.93 MB | Shared:…" at bounding box center [778, 118] width 780 height 39
click at [336, 15] on span "button" at bounding box center [337, 16] width 56 height 26
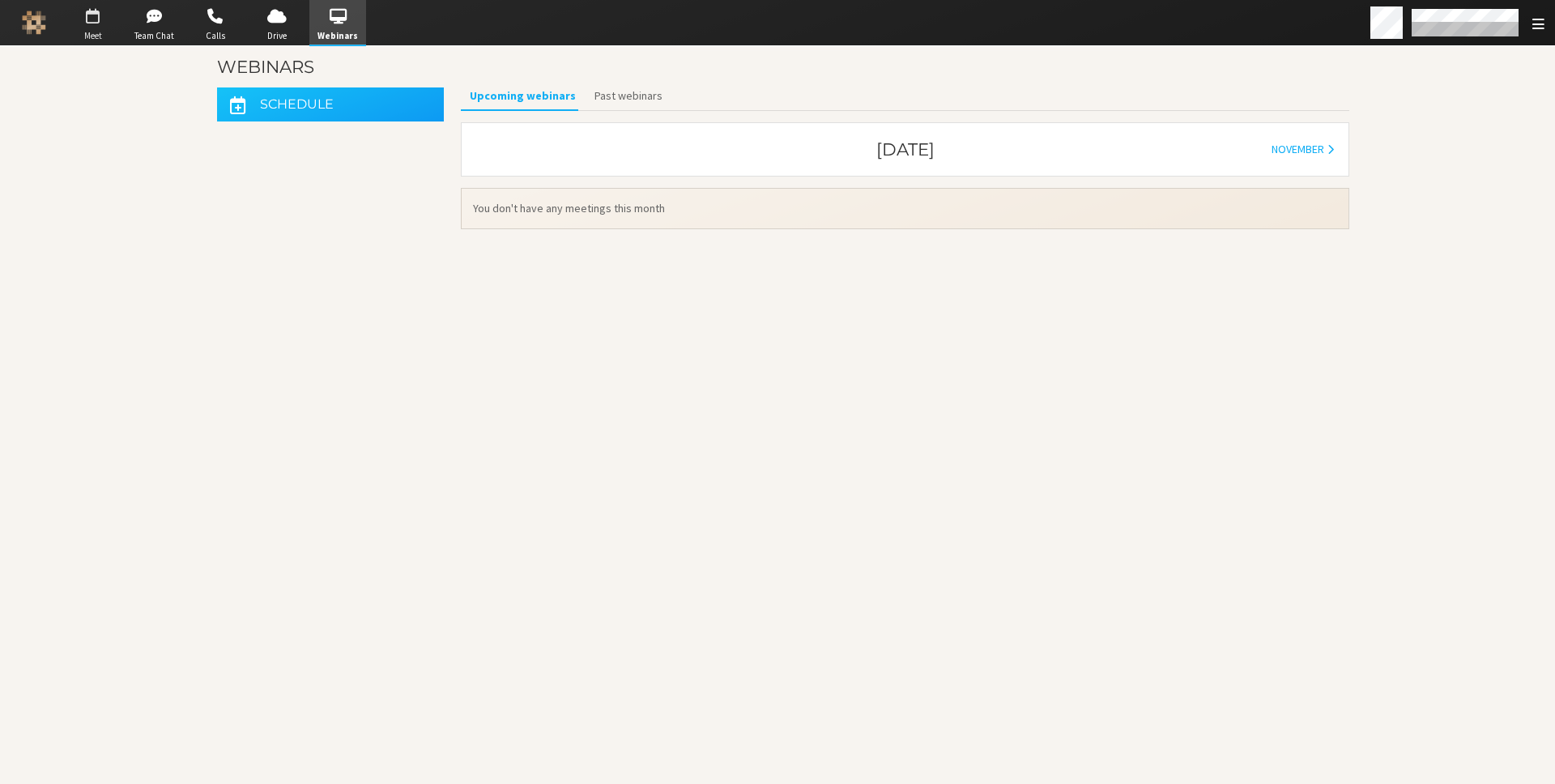
click at [101, 27] on span "button" at bounding box center [93, 16] width 56 height 26
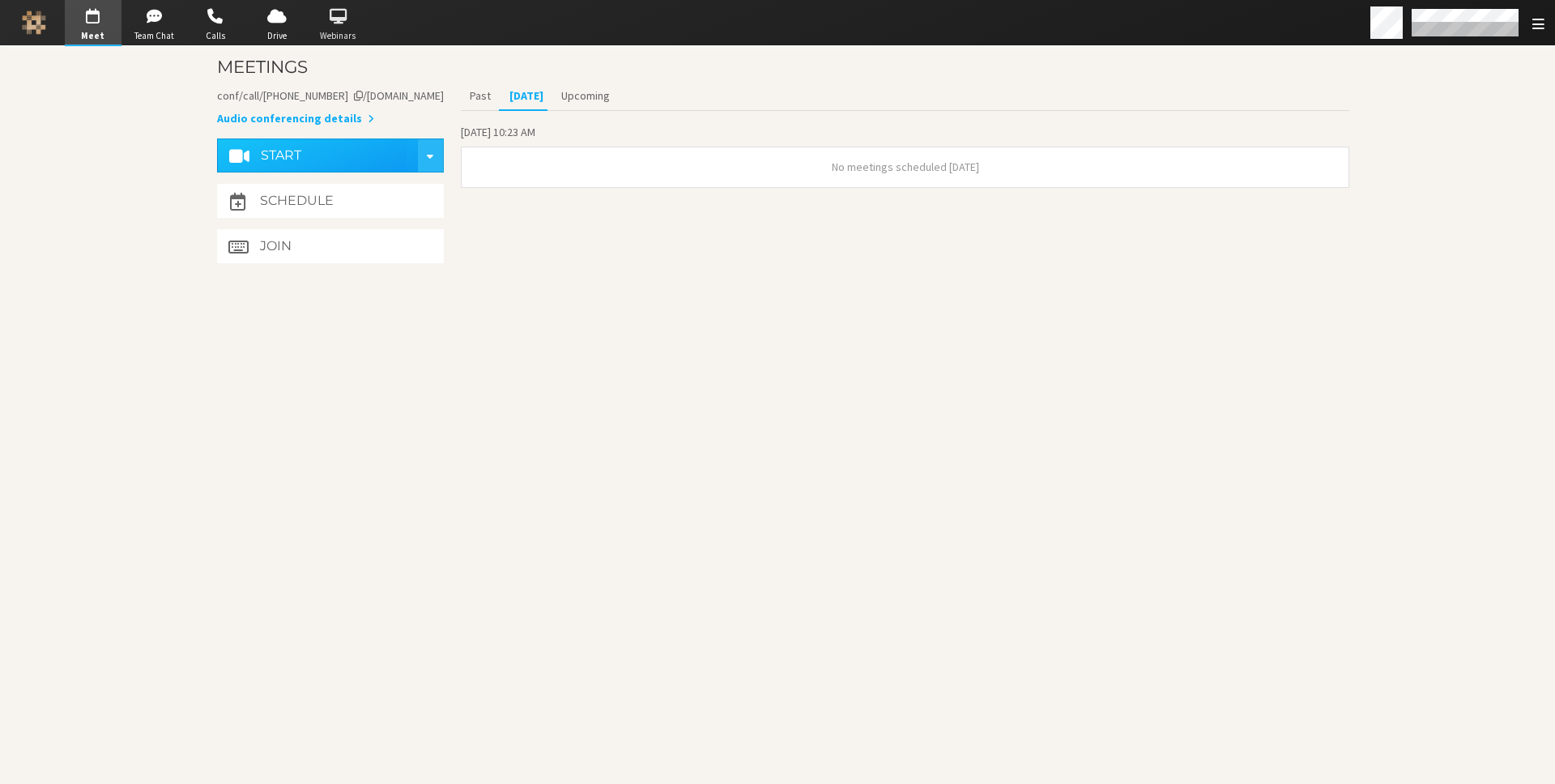
click at [336, 30] on span "Webinars" at bounding box center [337, 37] width 56 height 14
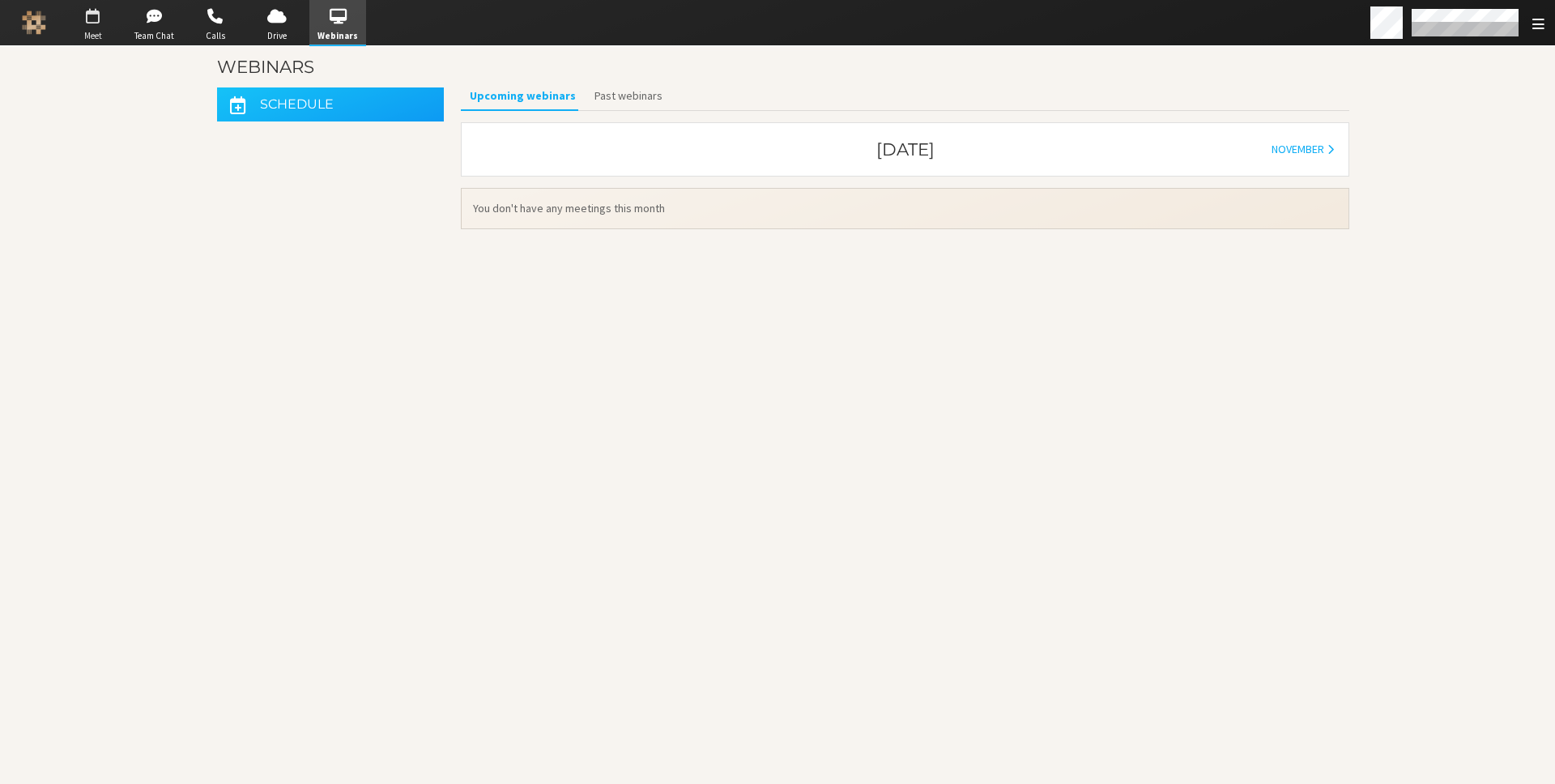
click at [88, 16] on span "button" at bounding box center [93, 16] width 56 height 26
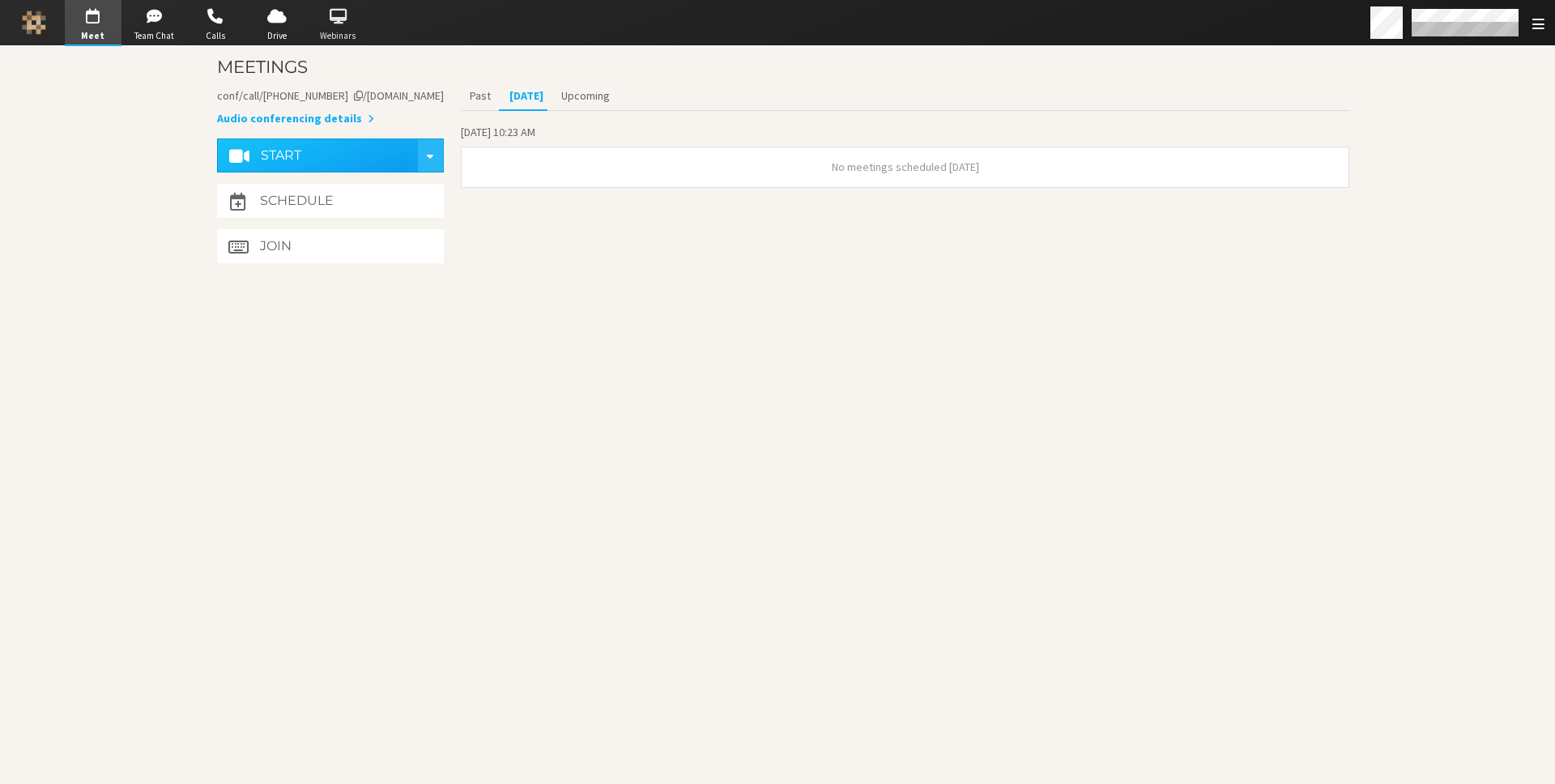
click at [347, 26] on span "button" at bounding box center [337, 16] width 56 height 26
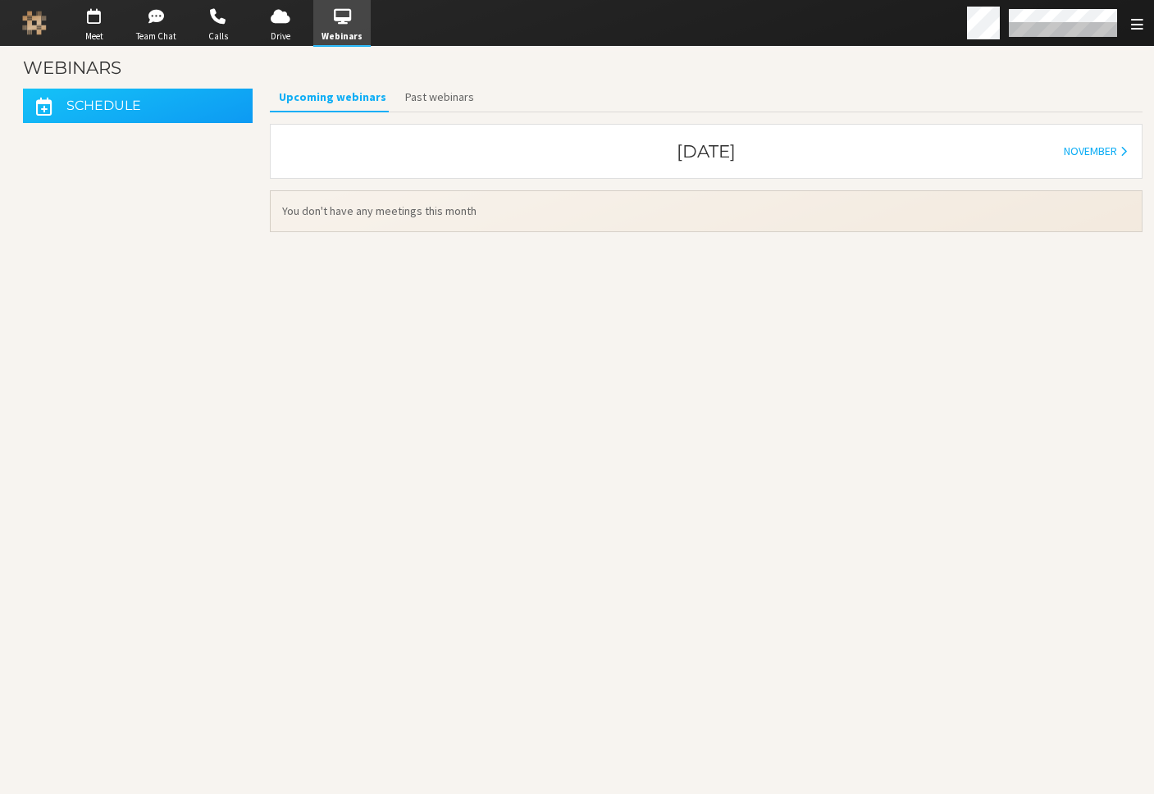
click at [121, 67] on h3 "Webinars" at bounding box center [580, 67] width 1114 height 19
click at [139, 171] on div "Schedule Upcoming webinars Past webinars October [DATE] You don't have any meet…" at bounding box center [582, 163] width 1142 height 161
click at [271, 25] on span "button" at bounding box center [280, 16] width 57 height 26
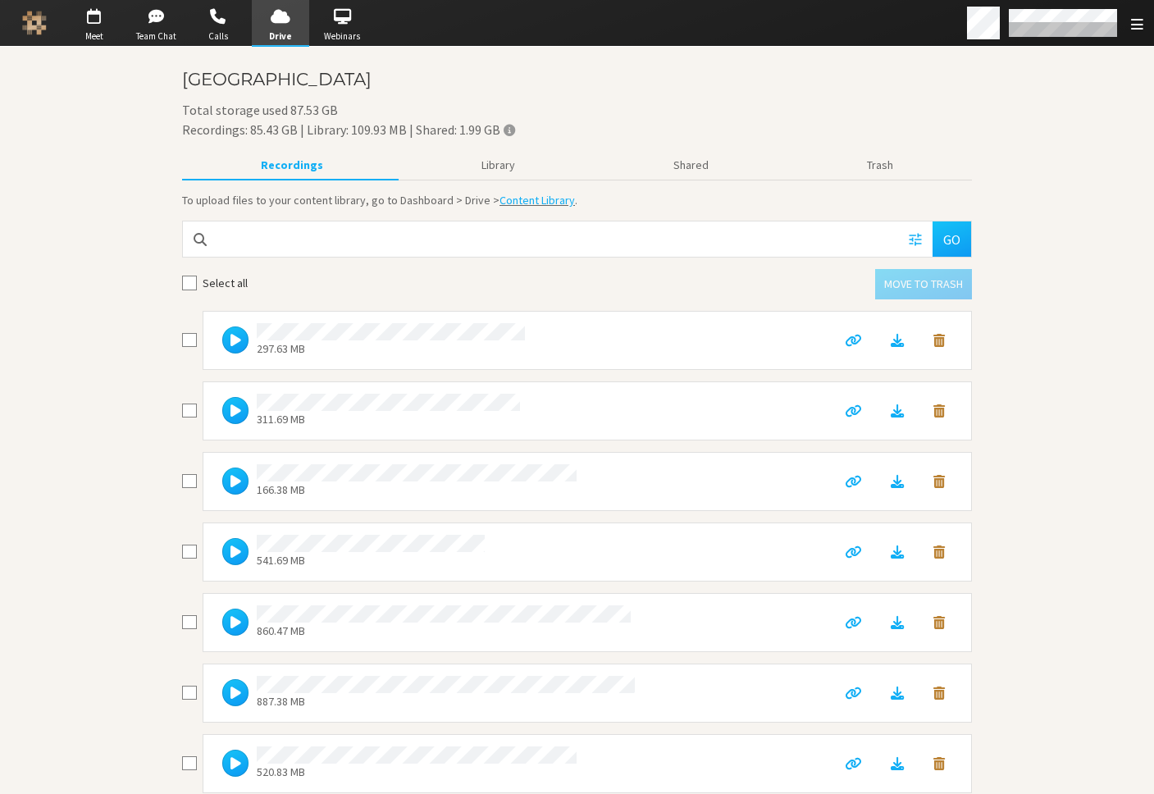
click at [334, 130] on div "Recordings: 85.43 GB | Library: 109.93 MB | Shared: 1.99 GB" at bounding box center [577, 130] width 790 height 20
click at [435, 129] on div "Recordings: 85.43 GB | Library: 109.93 MB | Shared: 1.99 GB" at bounding box center [577, 130] width 790 height 20
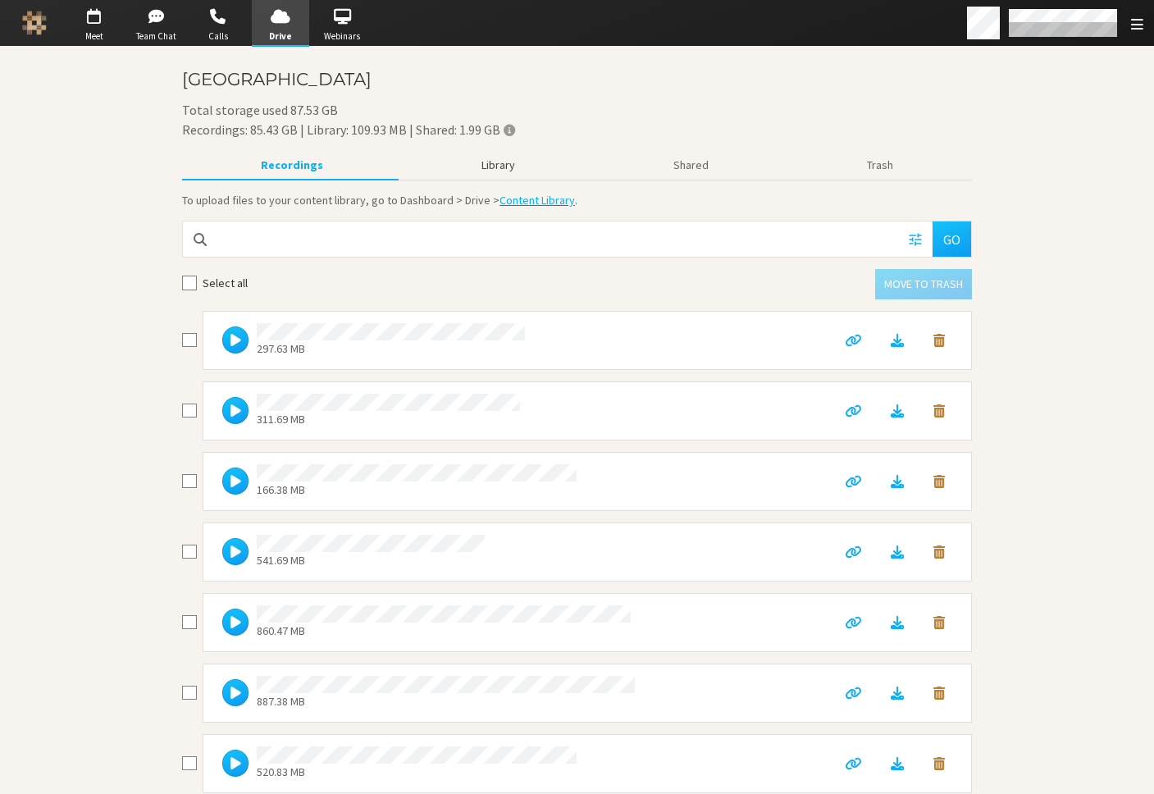
click at [492, 171] on button "Library" at bounding box center [499, 165] width 192 height 29
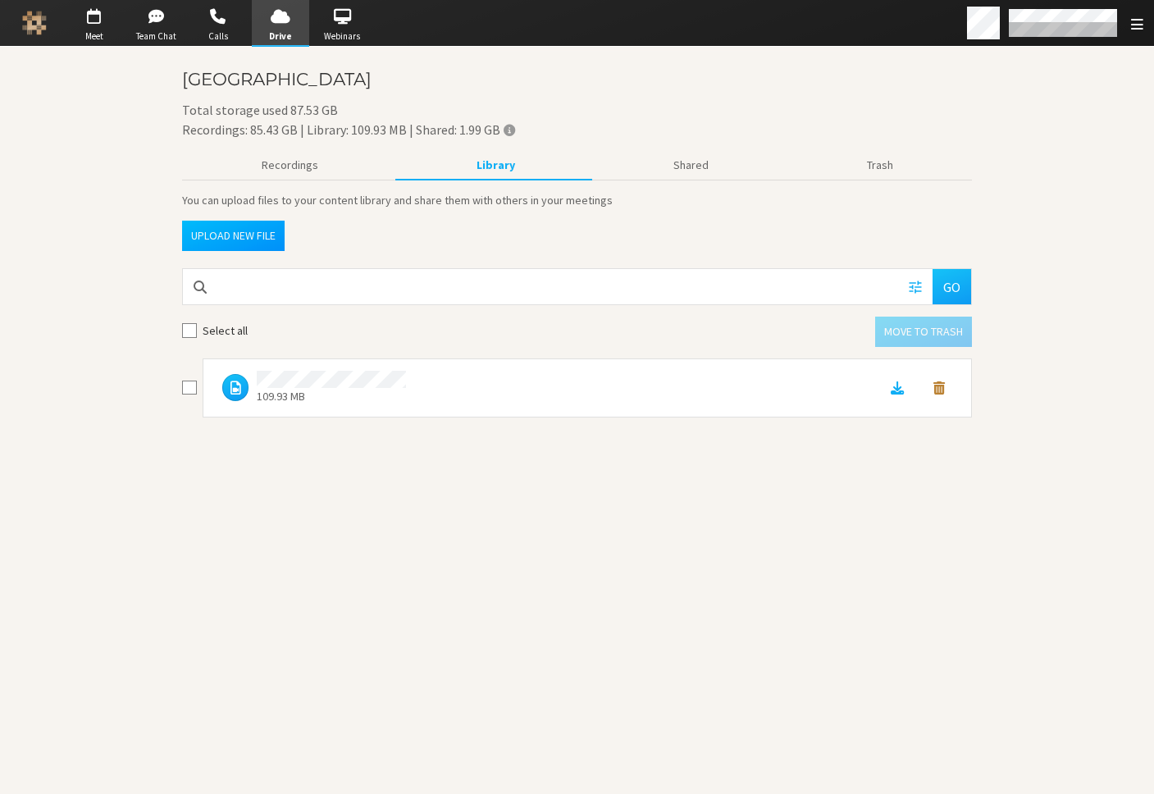
click at [276, 238] on button "Upload new file" at bounding box center [233, 236] width 102 height 30
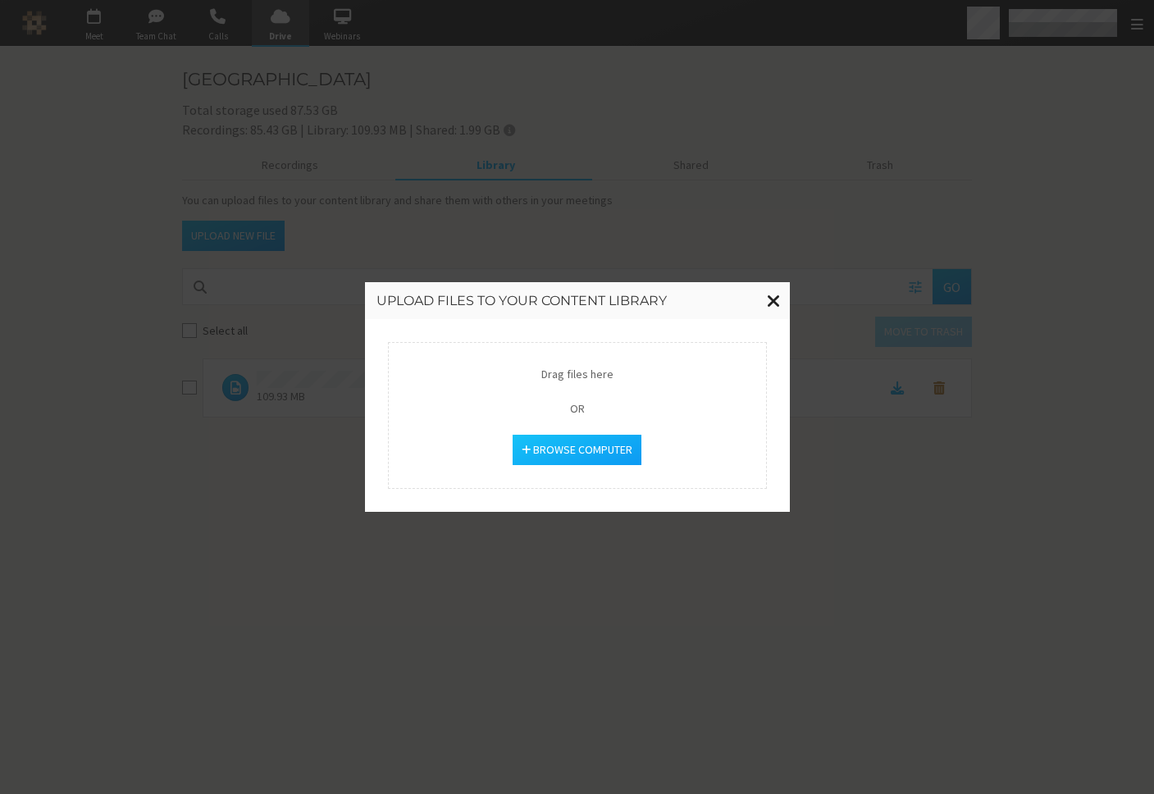
click at [771, 299] on span "Close modal" at bounding box center [774, 300] width 14 height 20
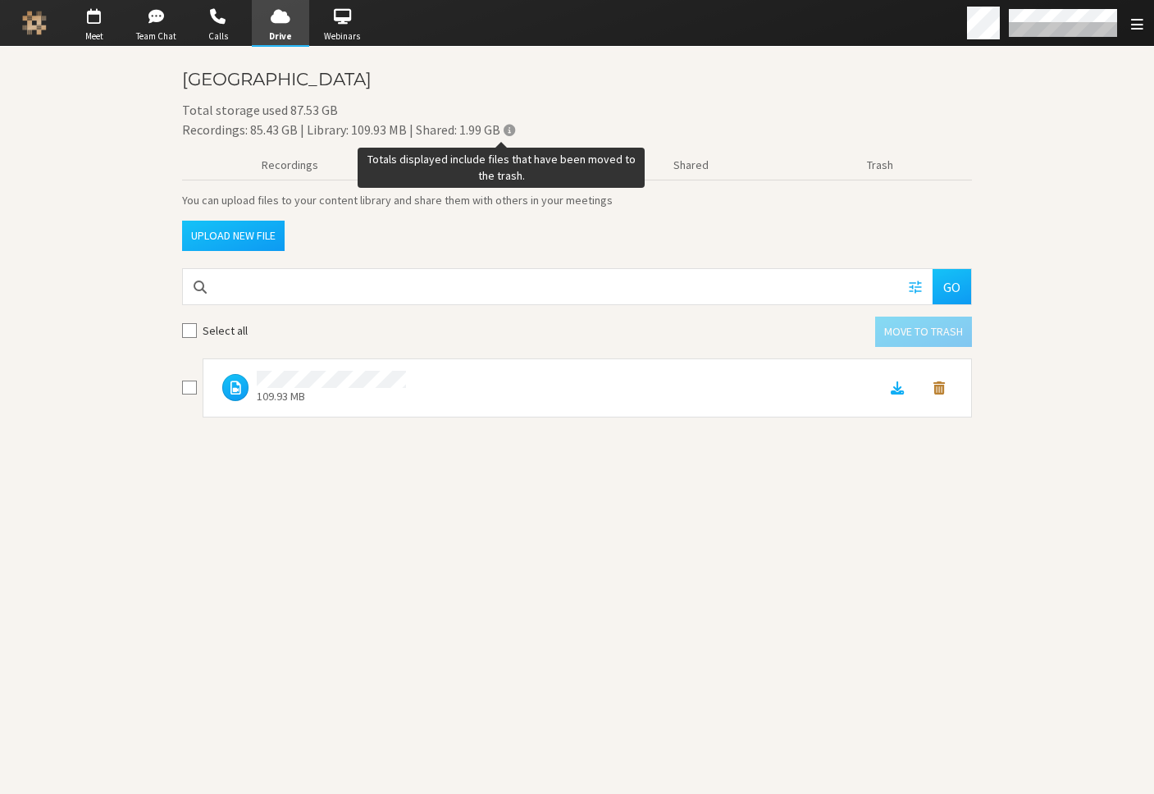
click at [505, 129] on span "Totals displayed include files that have been moved to the trash." at bounding box center [508, 129] width 11 height 13
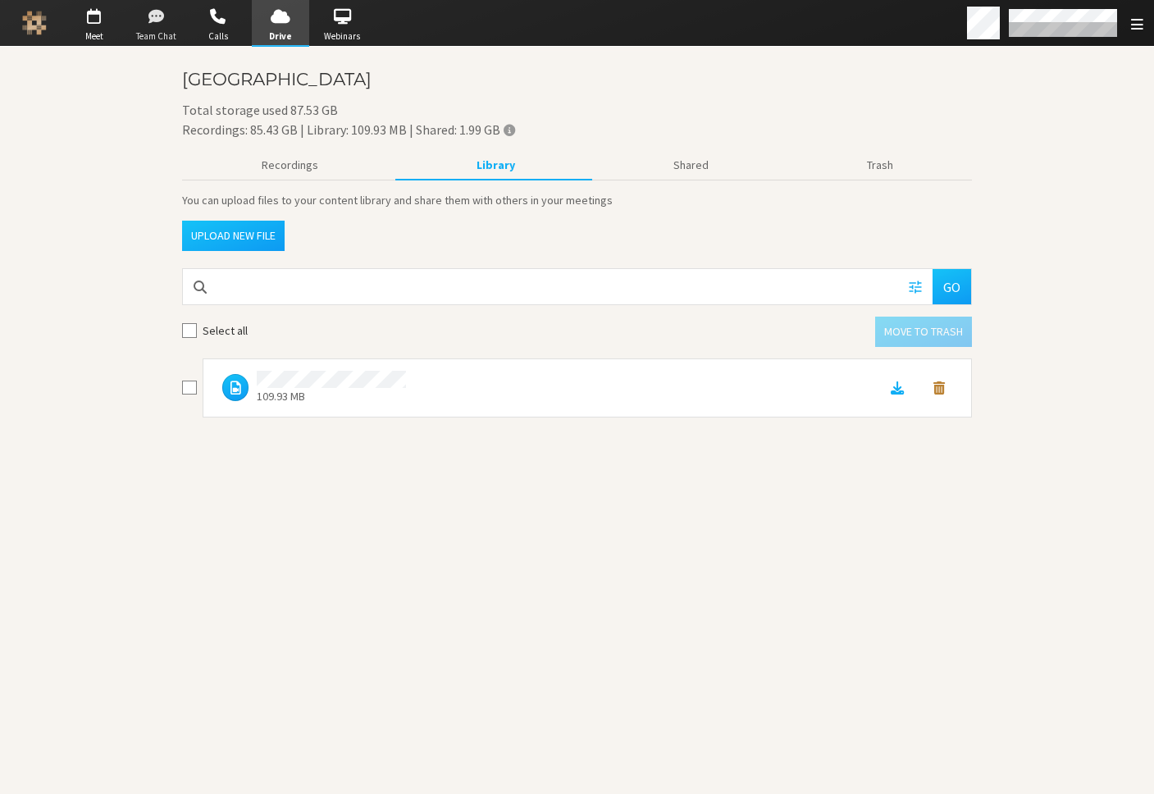
click at [148, 25] on span "button" at bounding box center [155, 16] width 57 height 26
